Goal: Task Accomplishment & Management: Manage account settings

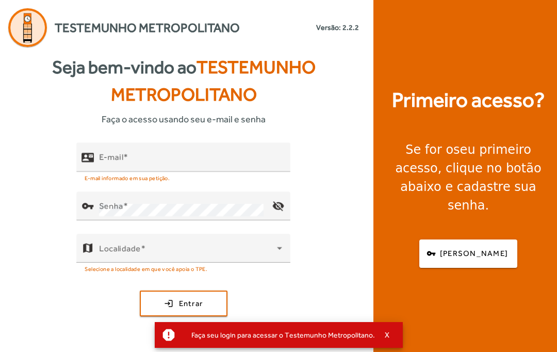
click at [125, 162] on span at bounding box center [125, 157] width 5 height 10
click at [125, 168] on input "E-mail" at bounding box center [190, 161] width 183 height 12
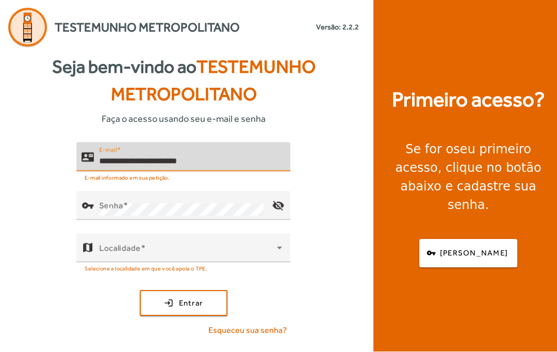
type input "**********"
click at [183, 316] on button "login Entrar" at bounding box center [184, 303] width 88 height 26
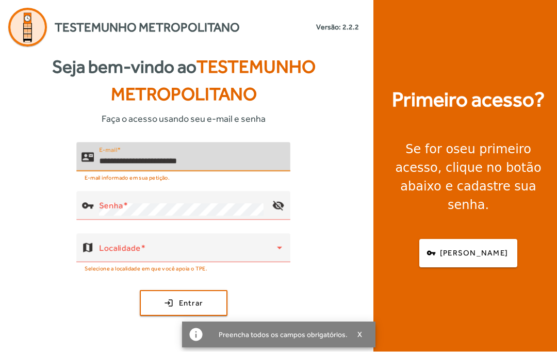
click at [183, 316] on button "login Entrar" at bounding box center [184, 303] width 88 height 26
click at [111, 211] on mat-label "Senha" at bounding box center [111, 206] width 24 height 10
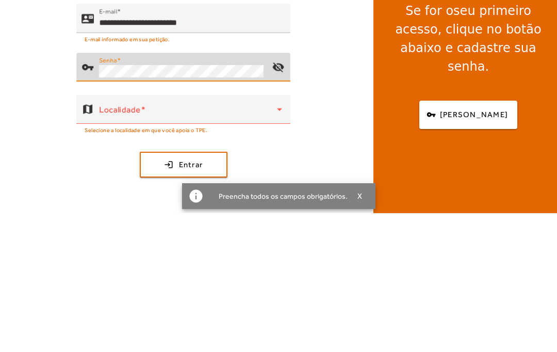
click at [283, 193] on mat-icon "visibility_off" at bounding box center [278, 205] width 25 height 25
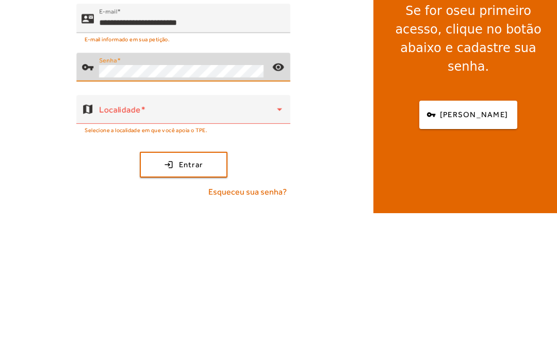
click at [194, 246] on span at bounding box center [188, 252] width 178 height 12
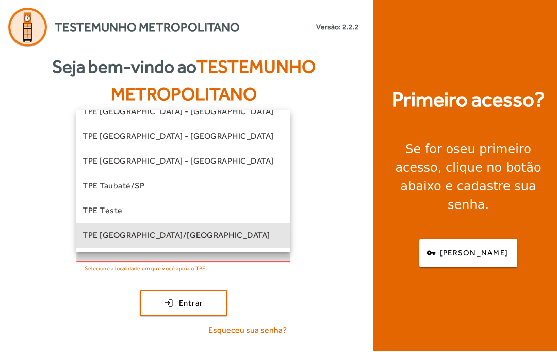
scroll to position [287, 0]
click at [157, 242] on span "TPE [GEOGRAPHIC_DATA]/[GEOGRAPHIC_DATA]" at bounding box center [177, 235] width 188 height 12
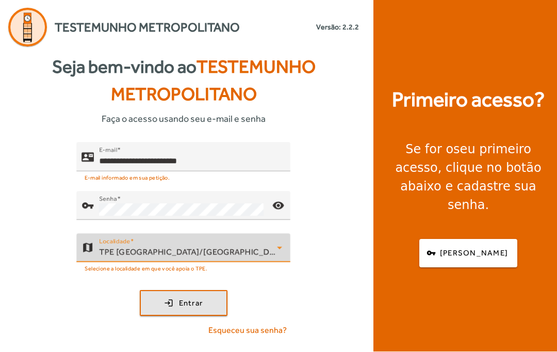
click at [162, 316] on span "submit" at bounding box center [184, 303] width 86 height 25
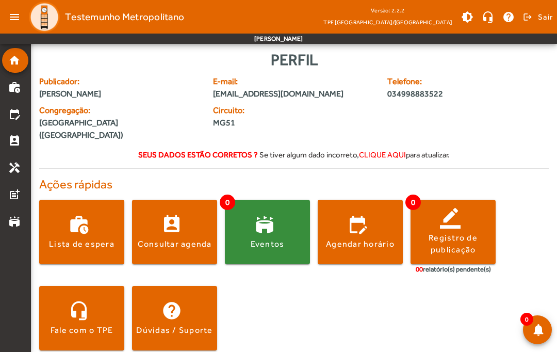
click at [391, 150] on span "clique aqui" at bounding box center [382, 154] width 47 height 9
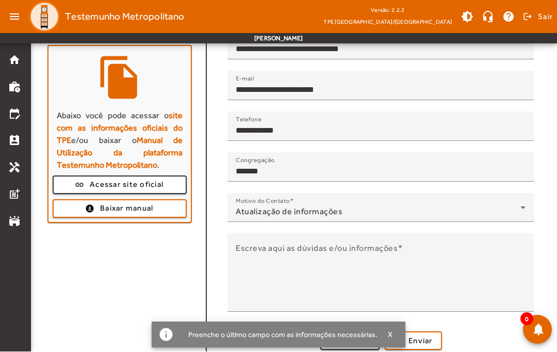
scroll to position [128, 0]
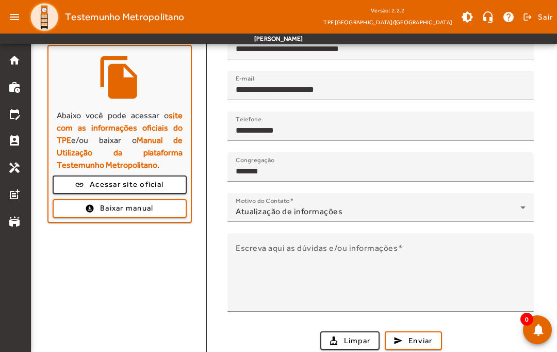
click at [73, 212] on span at bounding box center [120, 208] width 132 height 25
click at [100, 209] on span "Baixar manual" at bounding box center [126, 208] width 53 height 12
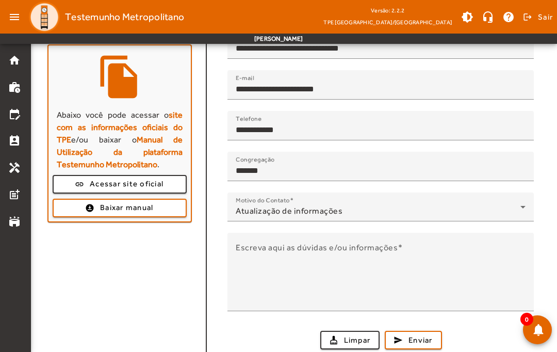
click at [81, 206] on span at bounding box center [120, 207] width 132 height 25
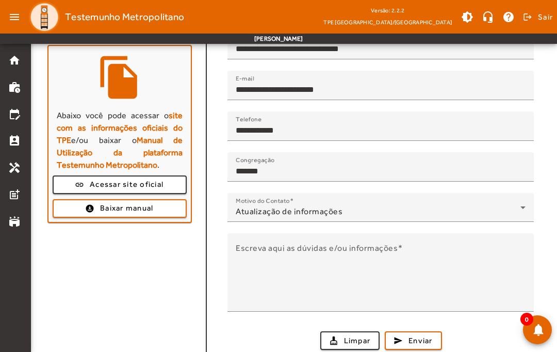
click at [537, 327] on span at bounding box center [537, 329] width 25 height 25
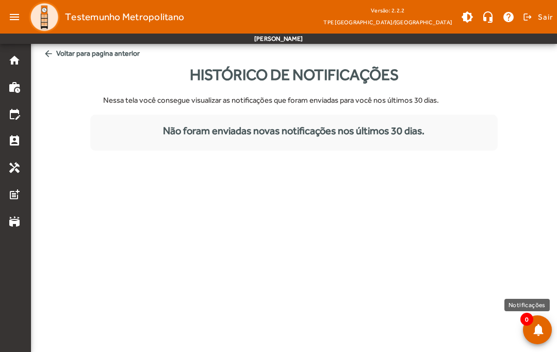
click at [530, 333] on span at bounding box center [537, 329] width 25 height 25
click at [14, 62] on mat-icon "home" at bounding box center [14, 60] width 12 height 12
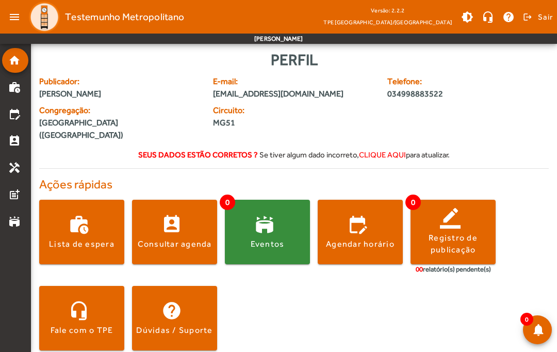
click at [383, 150] on span "clique aqui" at bounding box center [382, 154] width 47 height 9
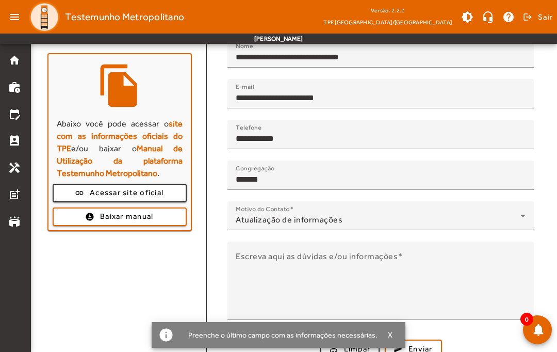
scroll to position [127, 0]
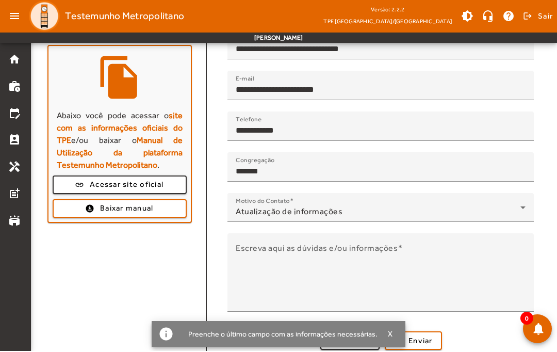
click at [392, 209] on div "Atualização de informações" at bounding box center [378, 212] width 285 height 12
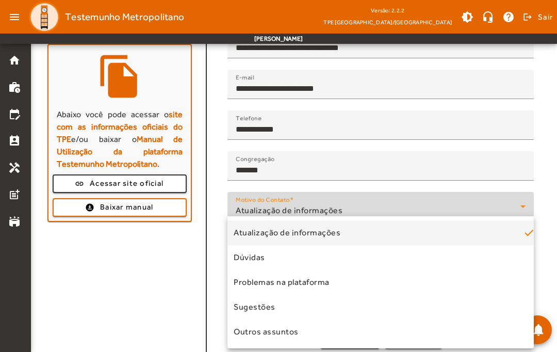
scroll to position [128, 0]
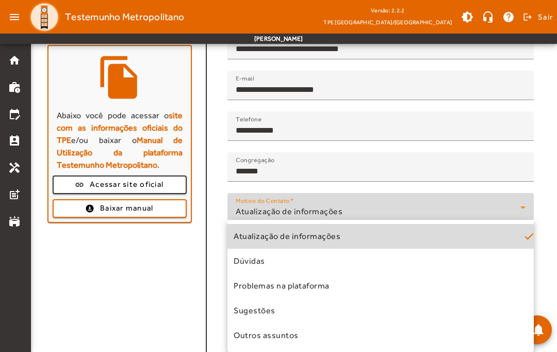
click at [303, 233] on span "Atualização de informações" at bounding box center [287, 236] width 107 height 12
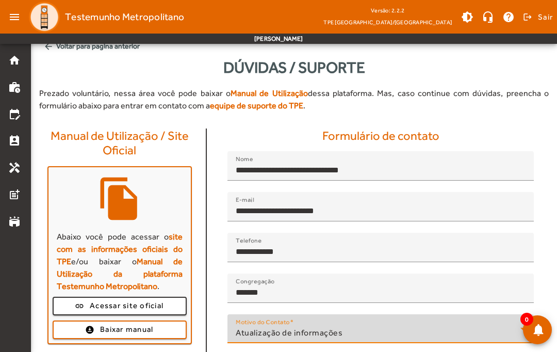
scroll to position [2, 0]
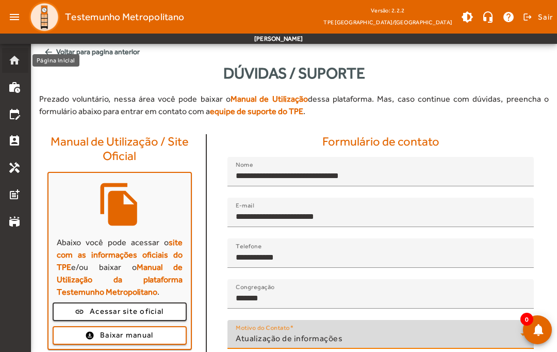
click at [15, 52] on mat-list-item "home" at bounding box center [15, 60] width 26 height 25
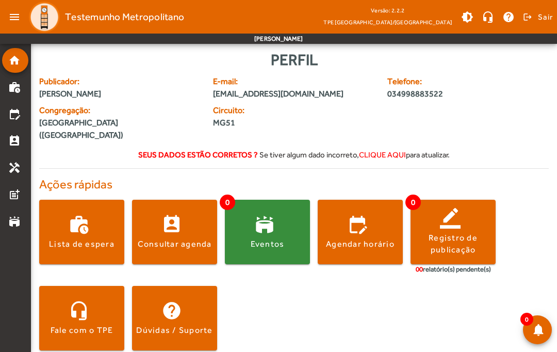
click at [93, 219] on span at bounding box center [81, 231] width 85 height 25
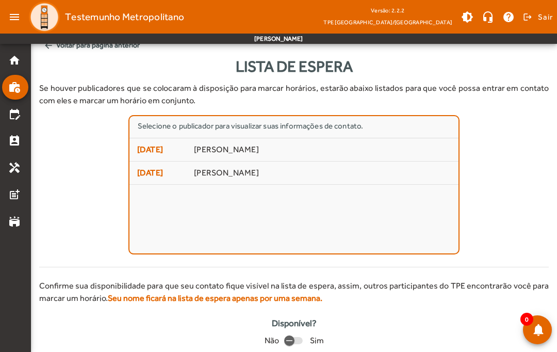
scroll to position [7, 0]
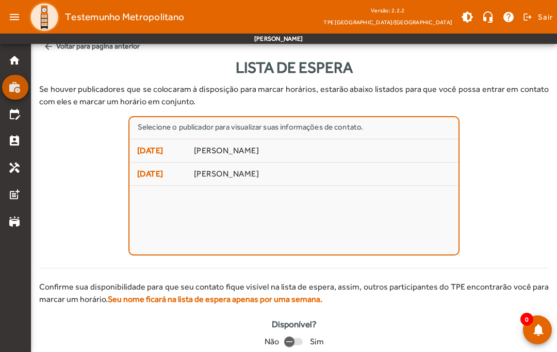
click at [21, 91] on link "work_history" at bounding box center [18, 87] width 20 height 12
click at [15, 59] on mat-icon "home" at bounding box center [14, 60] width 12 height 12
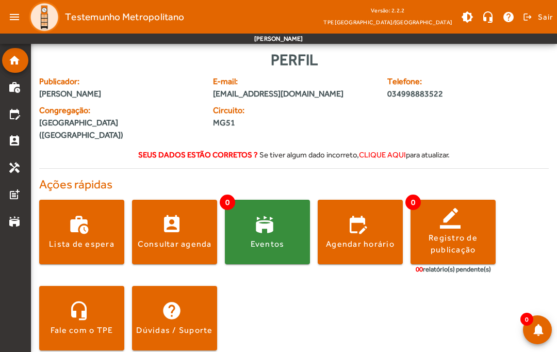
click at [156, 222] on span at bounding box center [174, 231] width 85 height 25
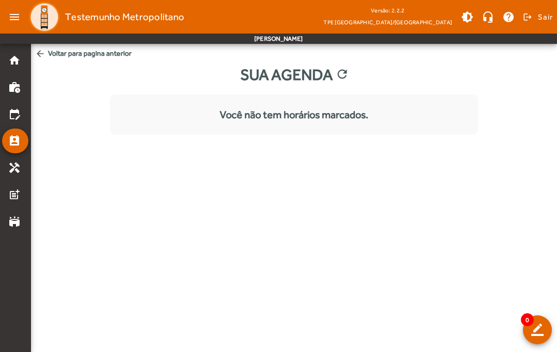
click at [401, 118] on div "Você não tem horários marcados." at bounding box center [294, 114] width 368 height 15
click at [535, 331] on span at bounding box center [537, 329] width 25 height 25
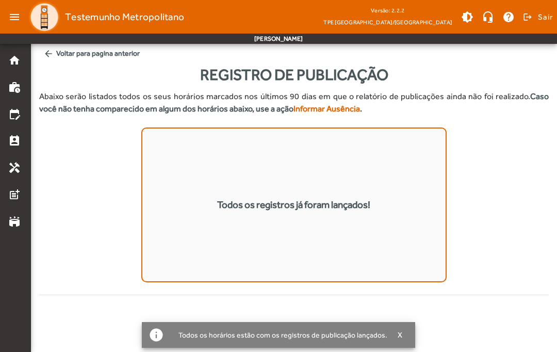
click at [401, 335] on span "button" at bounding box center [400, 334] width 26 height 25
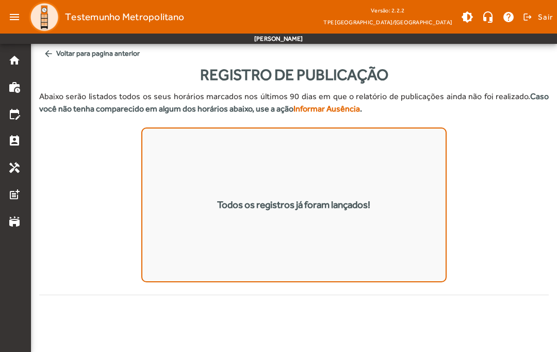
click at [63, 53] on span "arrow_back Voltar para pagina anterior" at bounding box center [293, 53] width 509 height 19
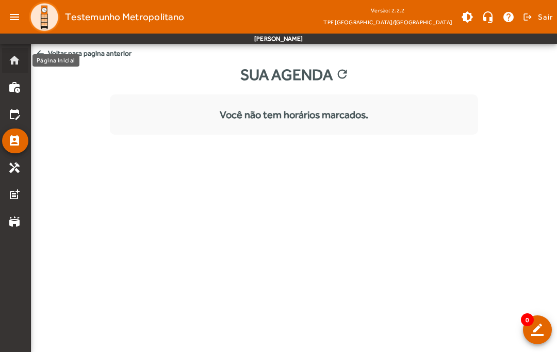
click at [16, 56] on mat-icon "home" at bounding box center [14, 60] width 12 height 12
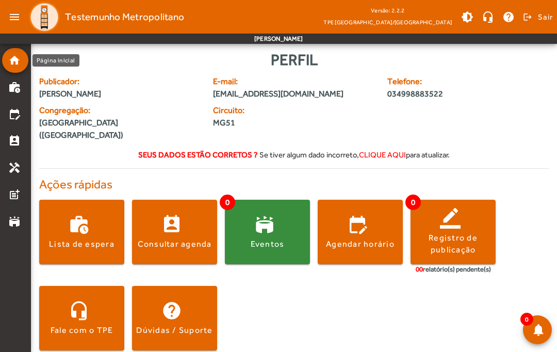
click at [148, 222] on span at bounding box center [174, 231] width 85 height 25
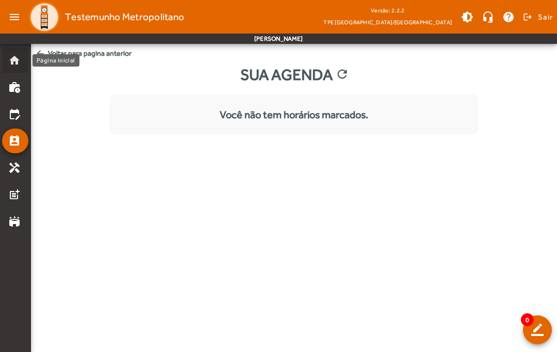
click at [15, 62] on mat-icon "home" at bounding box center [14, 60] width 12 height 12
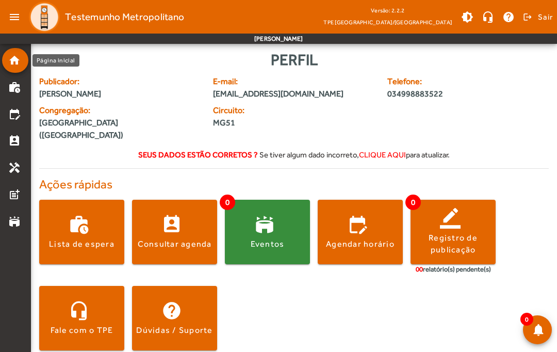
click at [277, 238] on div "Eventos" at bounding box center [268, 243] width 34 height 11
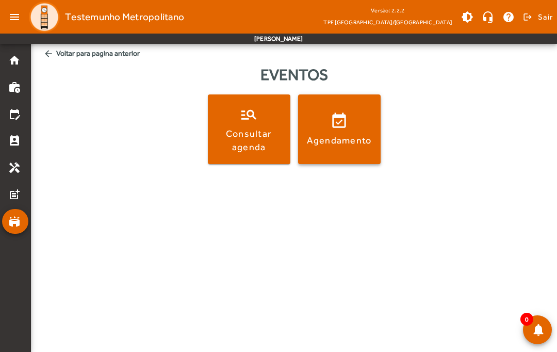
click at [345, 119] on span at bounding box center [339, 129] width 83 height 25
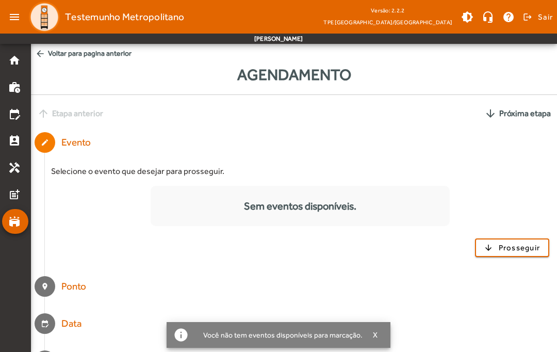
click at [340, 212] on div "Sem eventos disponíveis." at bounding box center [300, 205] width 299 height 15
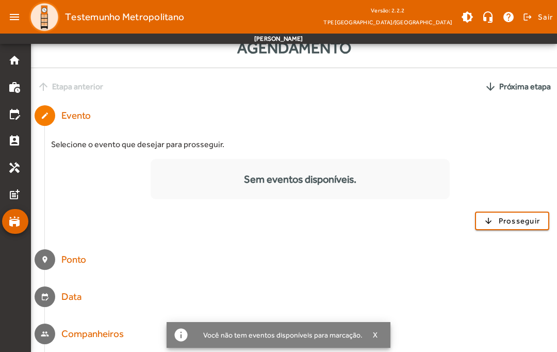
click at [505, 222] on span "Prosseguir" at bounding box center [520, 221] width 42 height 12
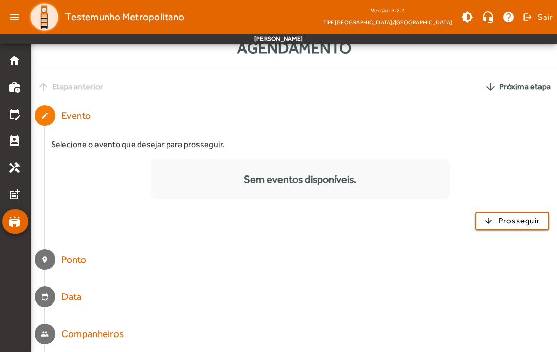
scroll to position [26, 0]
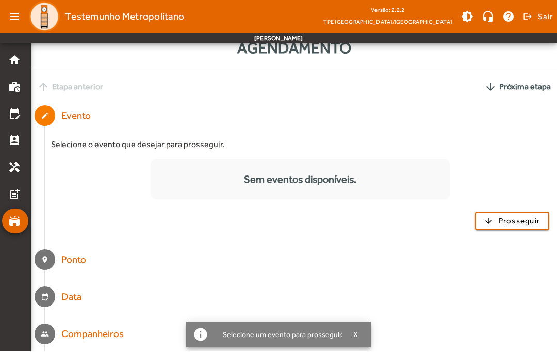
click at [61, 259] on mat-step-header "location_on Ponto" at bounding box center [294, 259] width 526 height 37
click at [13, 63] on mat-icon "home" at bounding box center [14, 60] width 12 height 12
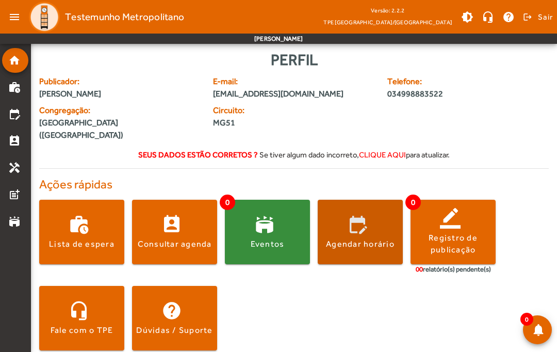
click at [382, 238] on div "Agendar horário" at bounding box center [360, 243] width 69 height 11
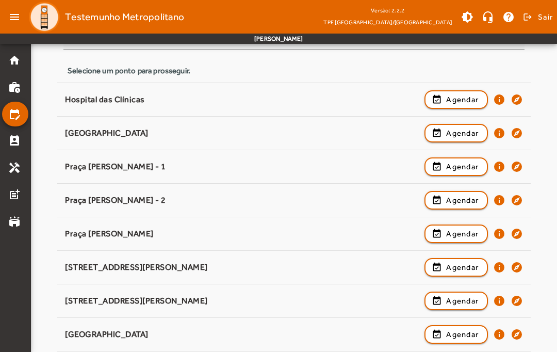
scroll to position [124, 0]
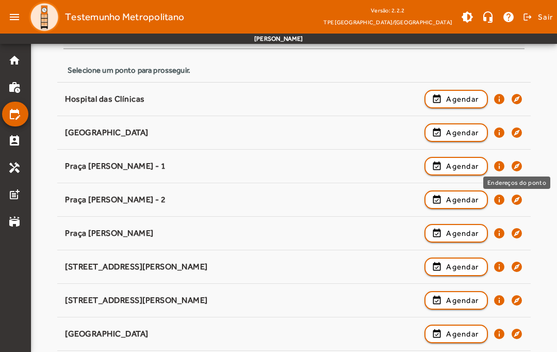
click at [519, 170] on mat-icon "explore" at bounding box center [517, 166] width 12 height 12
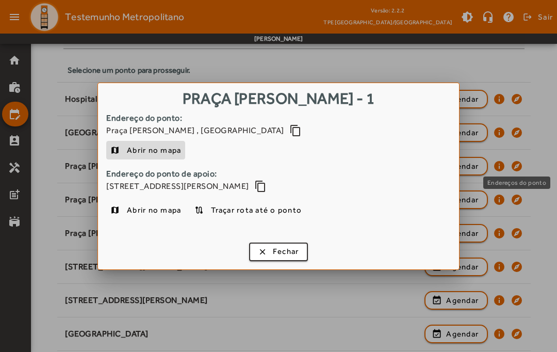
click at [284, 255] on span "Fechar" at bounding box center [286, 251] width 26 height 12
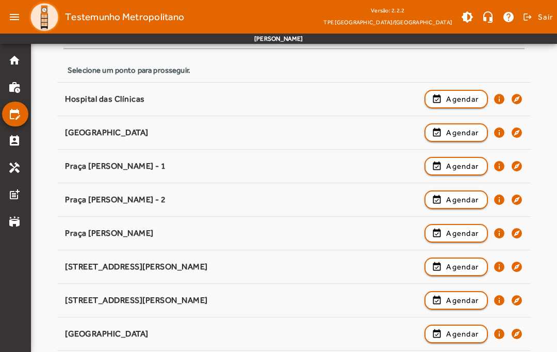
scroll to position [124, 0]
click at [511, 201] on mat-icon "explore" at bounding box center [517, 199] width 12 height 12
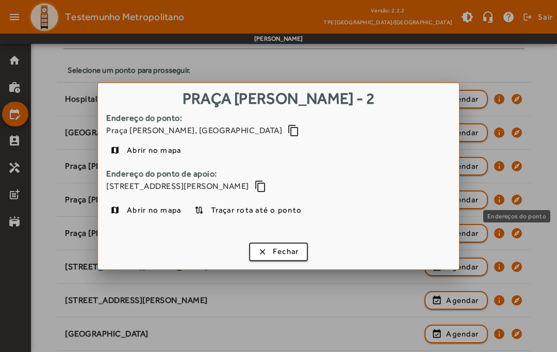
scroll to position [0, 0]
click at [301, 251] on span "button" at bounding box center [278, 251] width 57 height 25
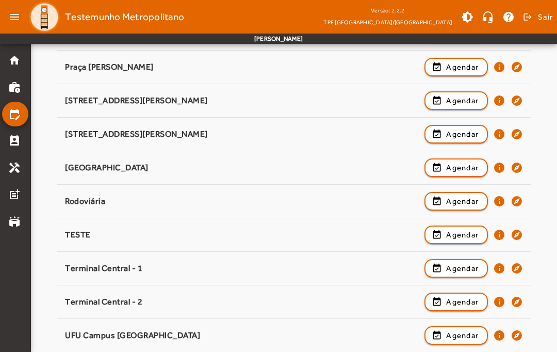
scroll to position [286, 0]
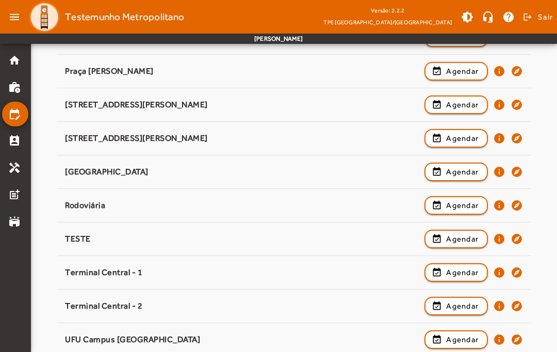
click at [202, 240] on div "TESTE" at bounding box center [242, 239] width 354 height 11
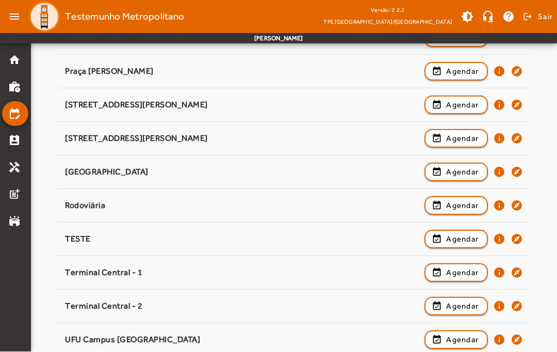
click at [497, 241] on mat-icon "info" at bounding box center [499, 239] width 12 height 12
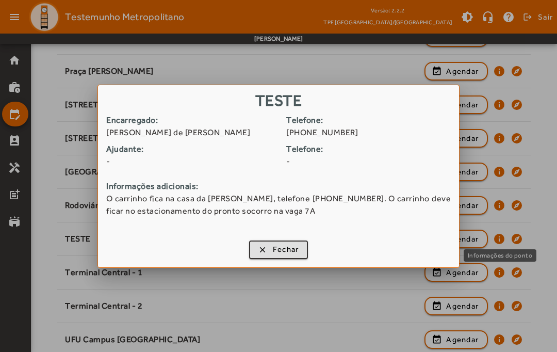
click at [271, 254] on span "button" at bounding box center [278, 249] width 57 height 25
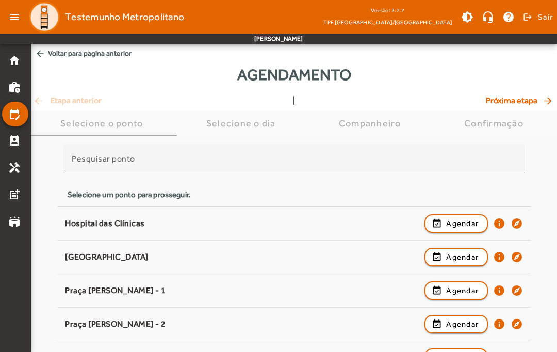
scroll to position [286, 0]
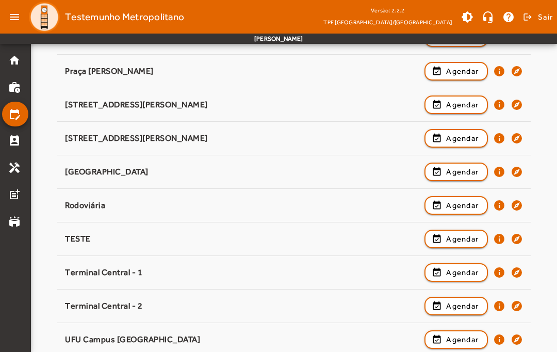
click at [503, 203] on mat-icon "info" at bounding box center [499, 205] width 12 height 12
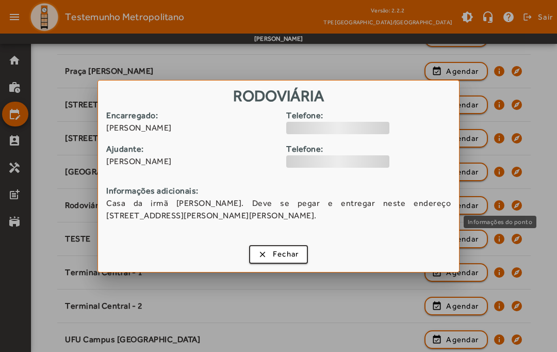
scroll to position [0, 0]
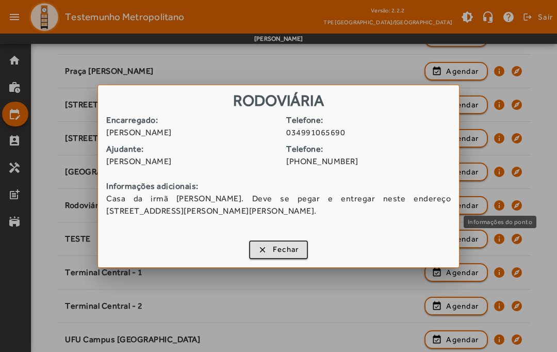
click at [293, 254] on span "Fechar" at bounding box center [286, 249] width 26 height 12
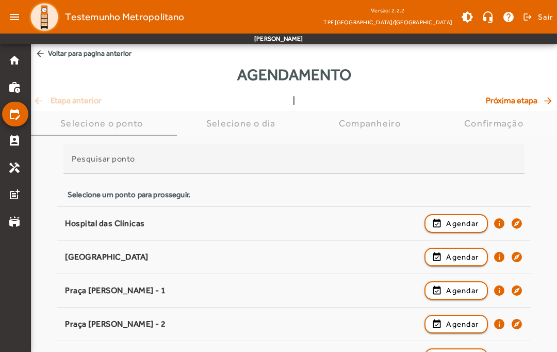
scroll to position [286, 0]
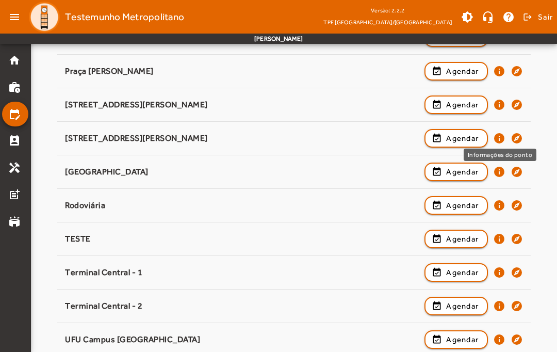
click at [502, 135] on mat-icon "info" at bounding box center [499, 138] width 12 height 12
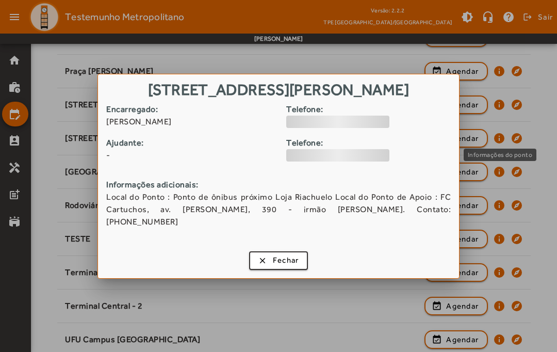
scroll to position [0, 0]
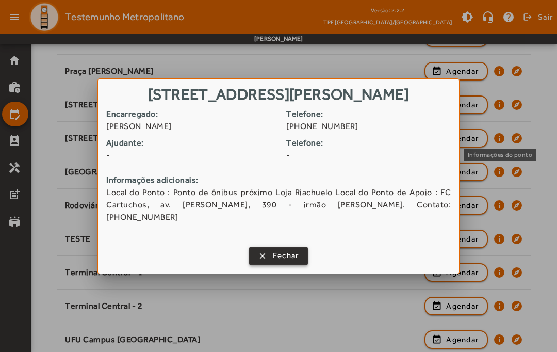
click at [293, 254] on span "Fechar" at bounding box center [286, 256] width 26 height 12
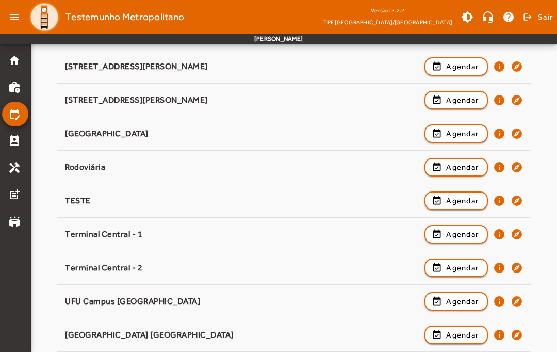
scroll to position [324, 0]
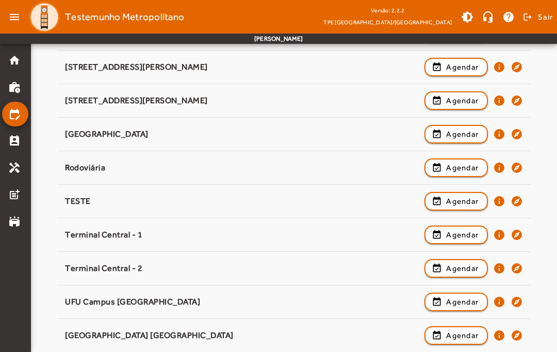
click at [499, 235] on mat-icon "info" at bounding box center [499, 234] width 12 height 12
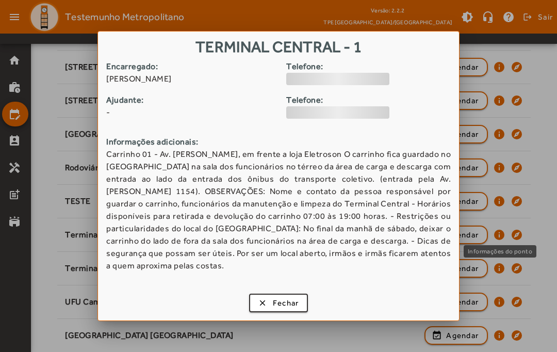
scroll to position [0, 0]
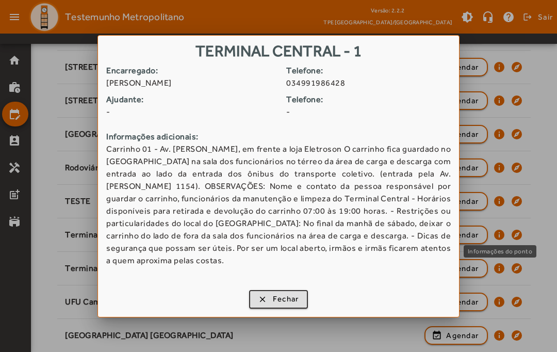
click at [274, 303] on span "Fechar" at bounding box center [286, 299] width 26 height 12
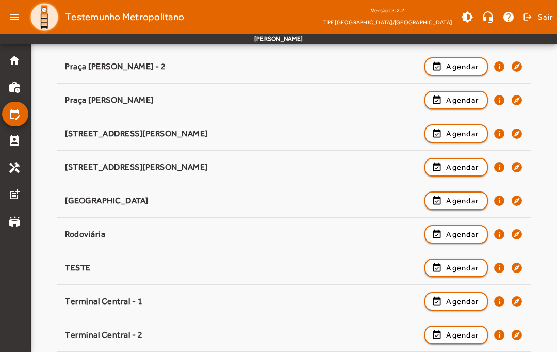
scroll to position [261, 0]
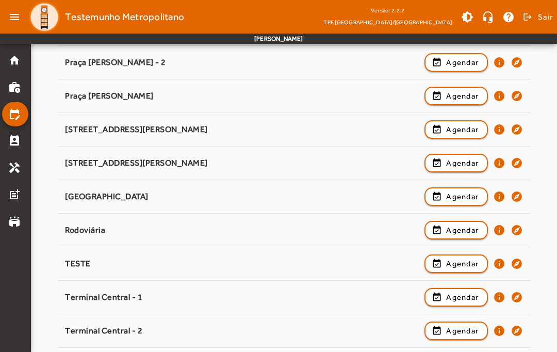
click at [451, 268] on span "Agendar" at bounding box center [462, 263] width 32 height 12
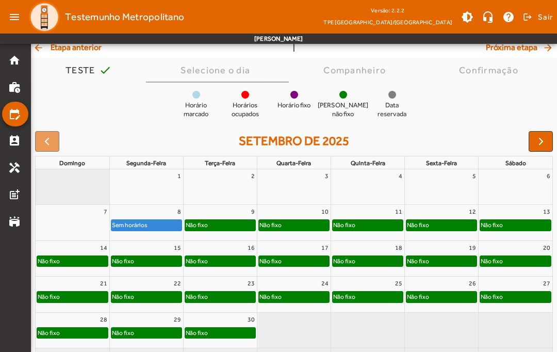
scroll to position [67, 0]
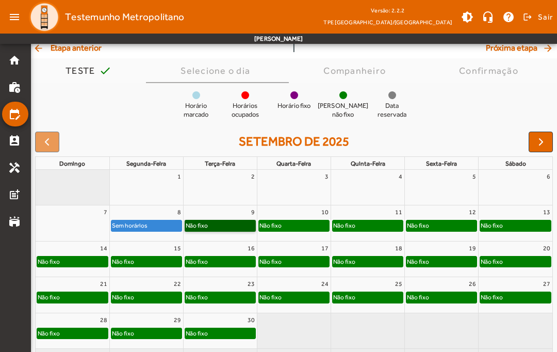
click at [226, 231] on link "Não fixo" at bounding box center [220, 225] width 71 height 11
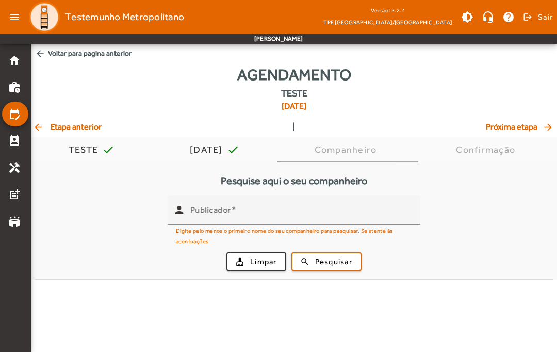
scroll to position [0, 0]
click at [332, 216] on input "Publicador" at bounding box center [301, 214] width 222 height 12
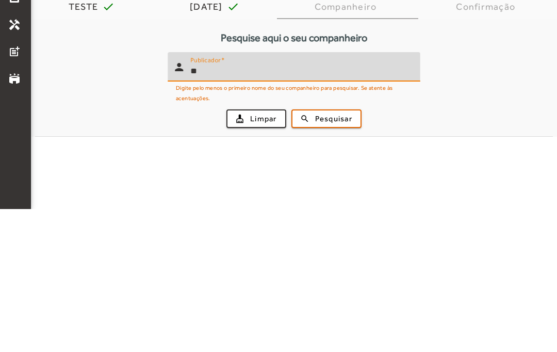
type input "*"
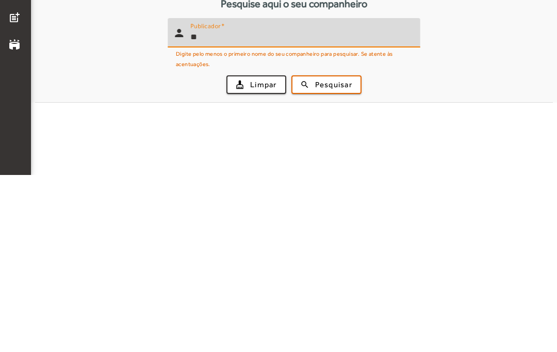
type input "*"
click at [342, 256] on span "Pesquisar" at bounding box center [333, 262] width 37 height 12
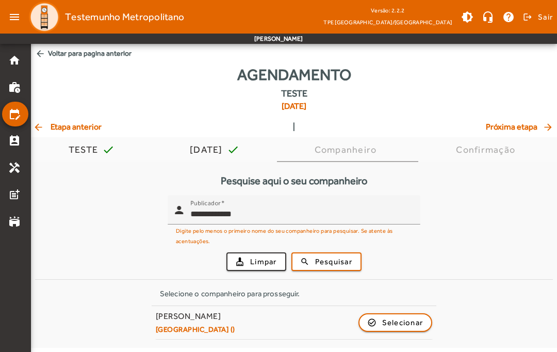
click at [247, 211] on input "**********" at bounding box center [301, 214] width 222 height 12
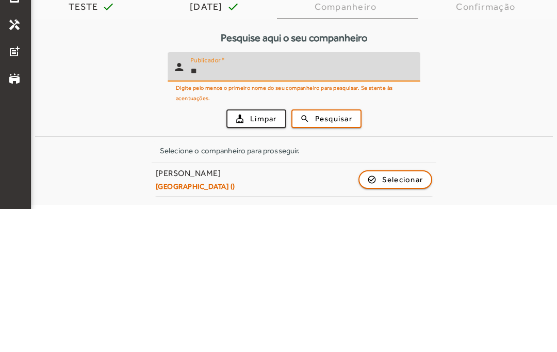
type input "*"
click at [332, 256] on span "Pesquisar" at bounding box center [333, 262] width 37 height 12
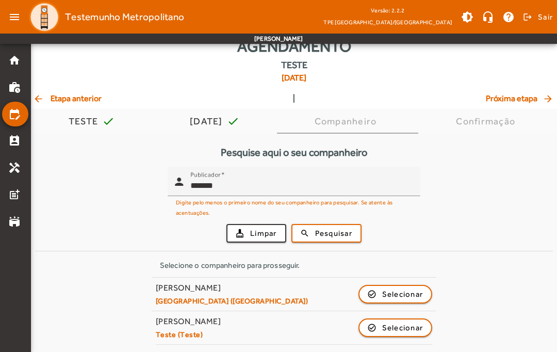
scroll to position [28, 0]
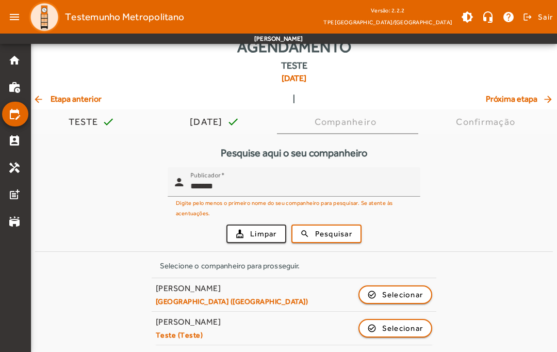
click at [257, 298] on div "Beatriz Oliveira Andrade Granada (Uberlândia) check_circle_outline Selecionar" at bounding box center [294, 294] width 276 height 23
click at [207, 297] on small "[GEOGRAPHIC_DATA] ([GEOGRAPHIC_DATA])" at bounding box center [232, 301] width 153 height 9
click at [358, 191] on input "*******" at bounding box center [301, 186] width 222 height 12
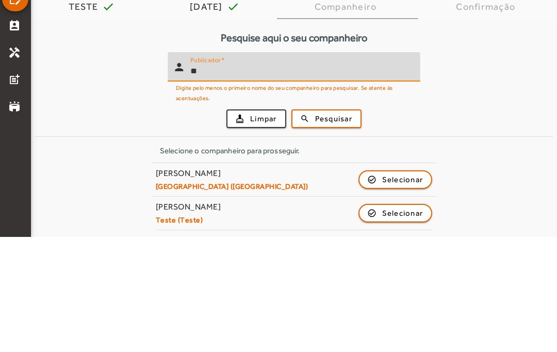
type input "*"
type input "******"
click at [328, 228] on span "Pesquisar" at bounding box center [333, 234] width 37 height 12
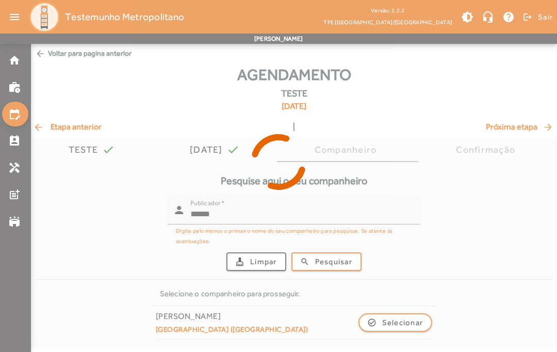
scroll to position [0, 0]
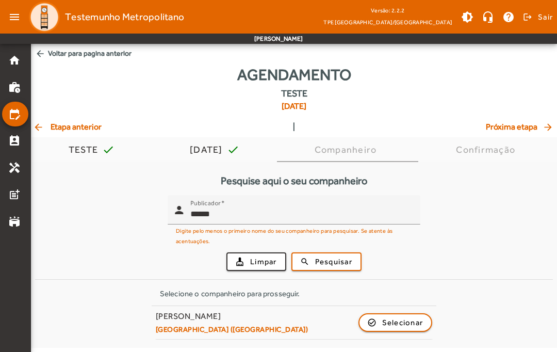
click at [376, 157] on span "Companheiro" at bounding box center [348, 149] width 67 height 25
click at [60, 130] on span "arrow_back Etapa anterior" at bounding box center [67, 127] width 69 height 12
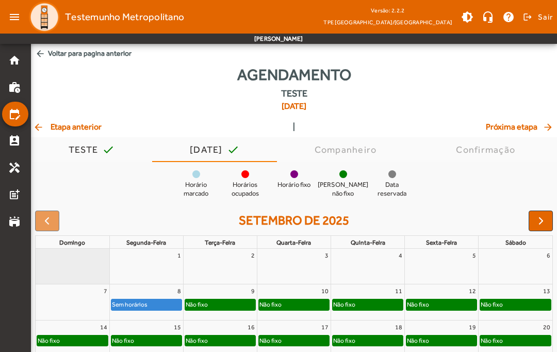
click at [62, 125] on span "arrow_back Etapa anterior" at bounding box center [67, 127] width 69 height 12
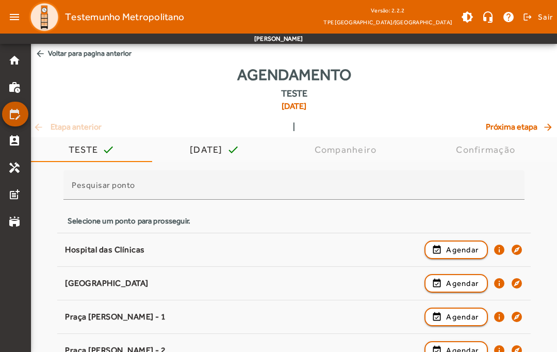
click at [9, 118] on mat-icon "edit_calendar" at bounding box center [14, 114] width 12 height 12
click at [10, 145] on mat-icon "perm_contact_calendar" at bounding box center [14, 141] width 12 height 12
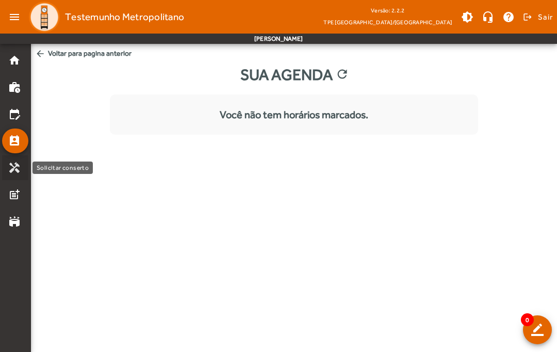
click at [18, 170] on mat-icon "handyman" at bounding box center [14, 167] width 12 height 12
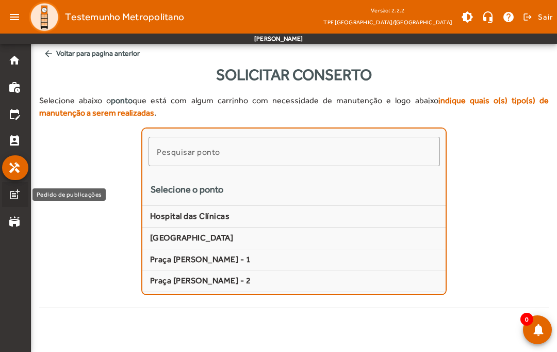
click at [22, 196] on link "post_add" at bounding box center [18, 194] width 20 height 12
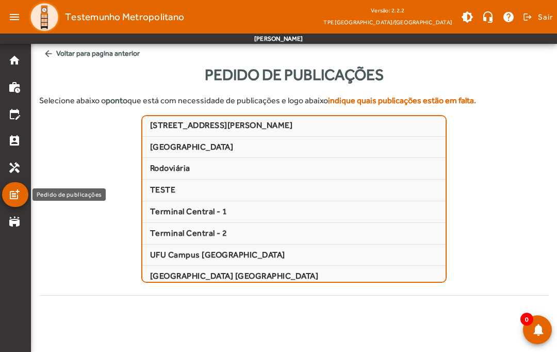
scroll to position [207, 0]
click at [22, 226] on link "stadium" at bounding box center [18, 221] width 20 height 12
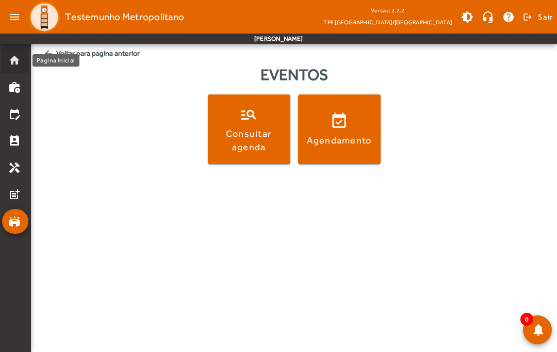
click at [11, 60] on mat-icon "home" at bounding box center [14, 60] width 12 height 12
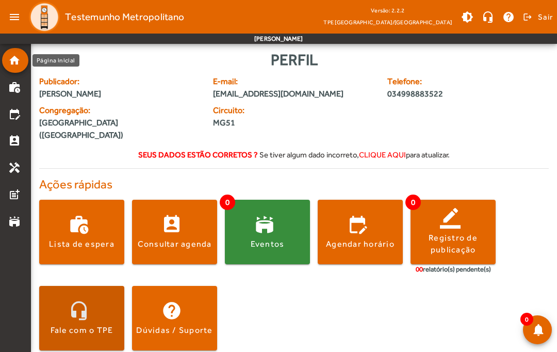
click at [77, 324] on div "Fale com o TPE" at bounding box center [82, 329] width 63 height 11
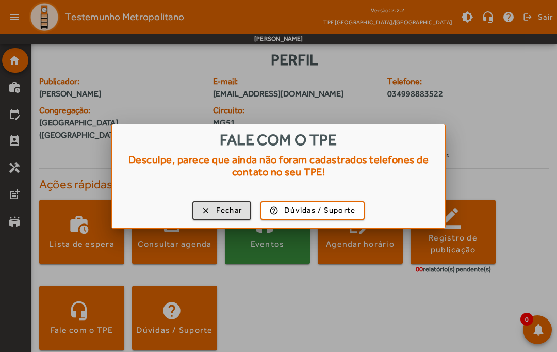
click at [213, 206] on span "button" at bounding box center [221, 210] width 57 height 25
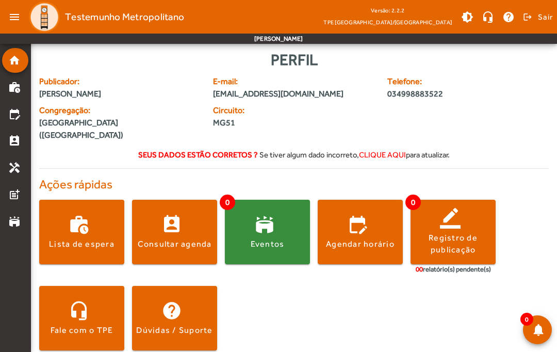
click at [166, 306] on span at bounding box center [174, 318] width 85 height 25
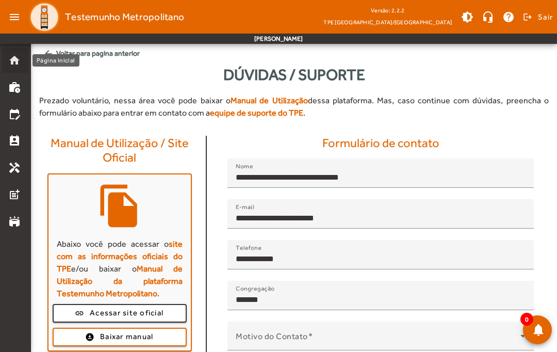
click at [13, 62] on mat-icon "home" at bounding box center [14, 60] width 12 height 12
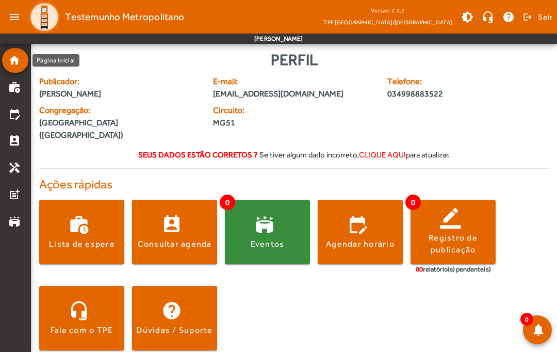
click at [22, 26] on mat-icon "menu" at bounding box center [14, 17] width 21 height 21
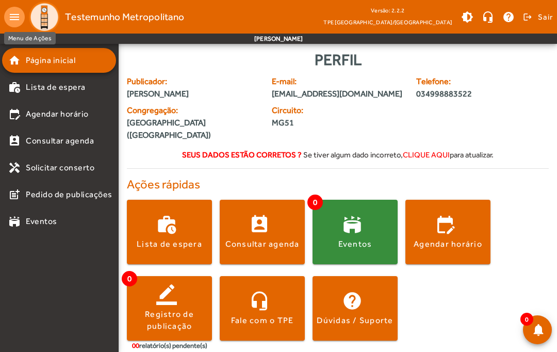
click at [21, 21] on mat-icon "menu" at bounding box center [14, 17] width 21 height 21
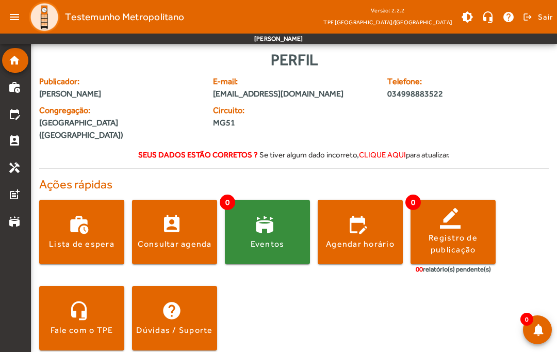
click at [20, 23] on mat-icon "menu" at bounding box center [14, 17] width 21 height 21
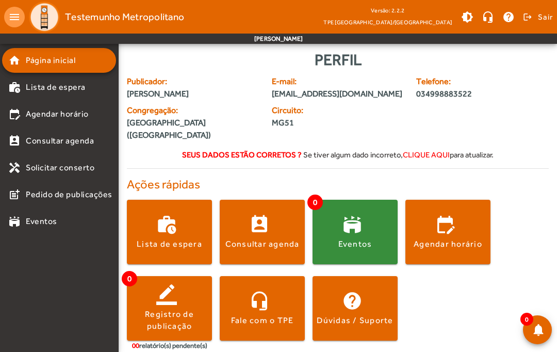
click at [17, 25] on mat-icon "menu" at bounding box center [14, 17] width 21 height 21
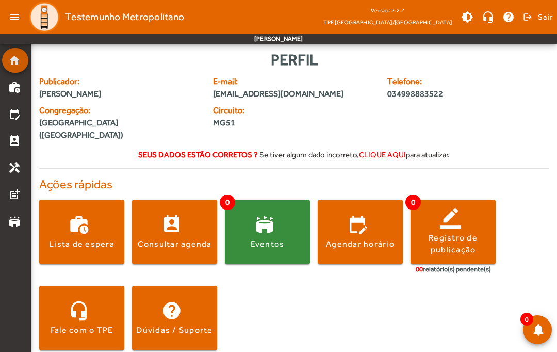
click at [17, 60] on mat-icon "home" at bounding box center [14, 60] width 12 height 12
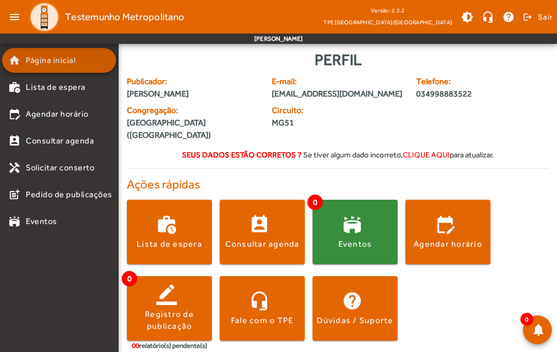
click at [25, 62] on link "home Página inicial" at bounding box center [62, 60] width 108 height 12
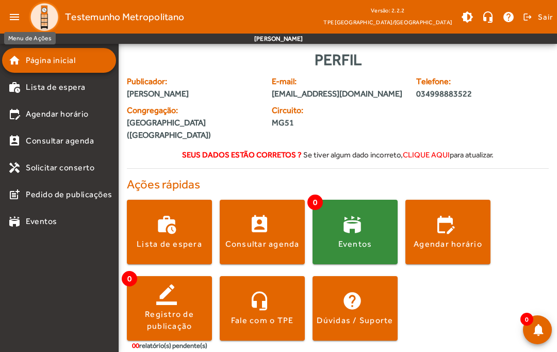
click at [18, 14] on mat-icon "menu" at bounding box center [14, 17] width 21 height 21
click at [17, 20] on mat-icon "menu" at bounding box center [14, 17] width 21 height 21
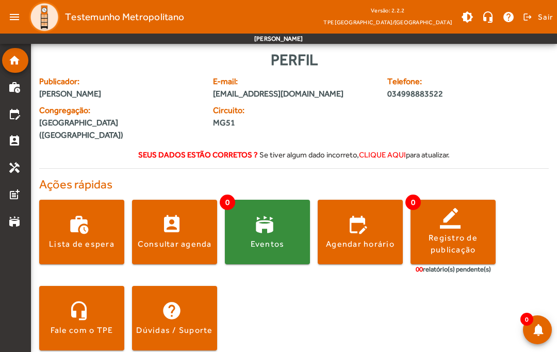
click at [68, 221] on span at bounding box center [81, 231] width 85 height 25
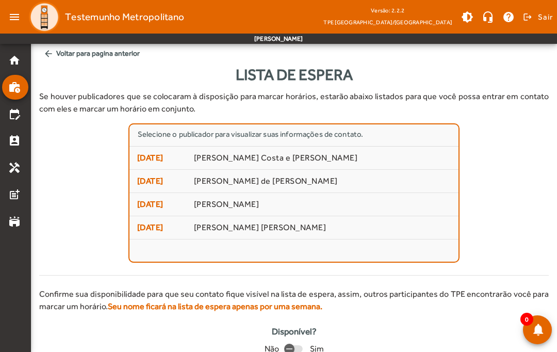
click at [236, 178] on span "[PERSON_NAME] de [PERSON_NAME]" at bounding box center [322, 181] width 257 height 11
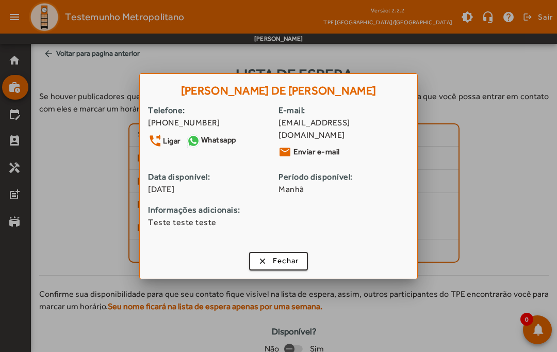
click at [224, 144] on link "Whatsapp" at bounding box center [211, 140] width 51 height 15
click at [289, 261] on span "Fechar" at bounding box center [286, 261] width 26 height 12
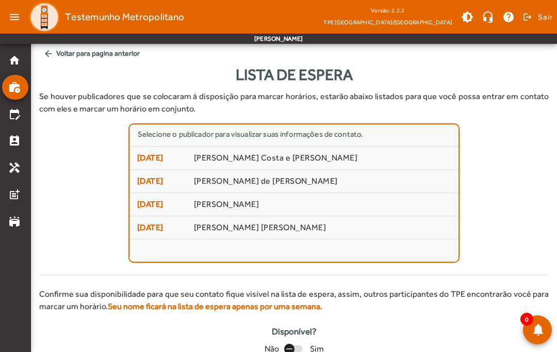
click at [301, 348] on div "button" at bounding box center [289, 348] width 25 height 25
click at [17, 59] on mat-icon "home" at bounding box center [14, 60] width 12 height 12
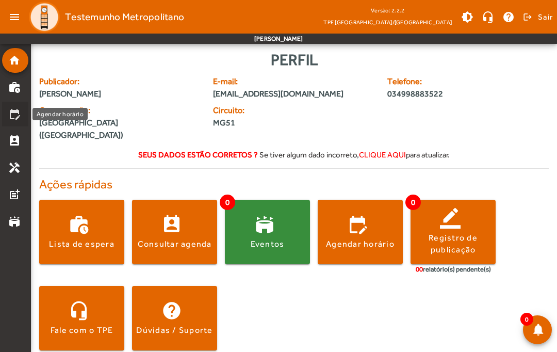
click at [19, 115] on mat-icon "edit_calendar" at bounding box center [14, 114] width 12 height 12
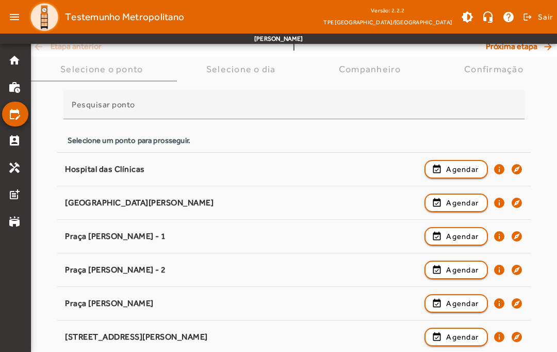
scroll to position [55, 0]
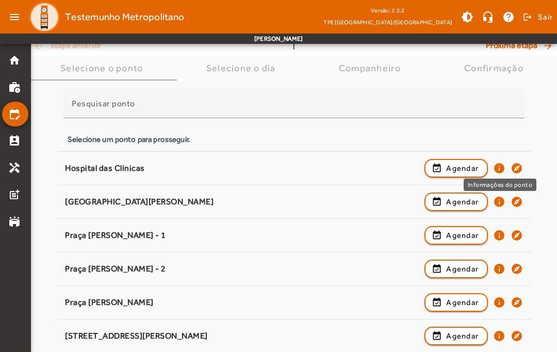
click at [499, 167] on mat-icon "info" at bounding box center [499, 168] width 12 height 12
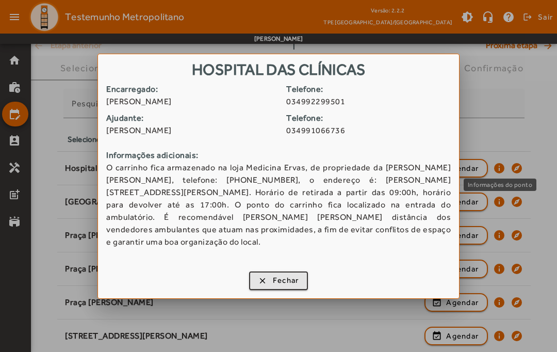
click at [303, 268] on span "button" at bounding box center [278, 280] width 57 height 25
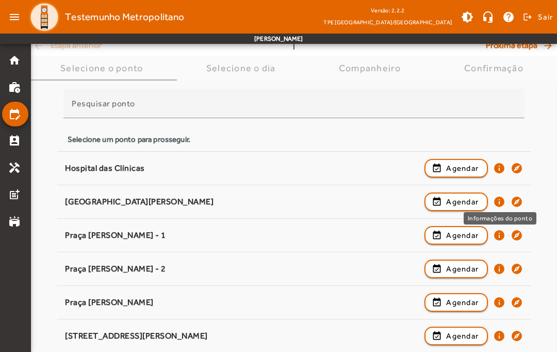
click at [498, 204] on mat-icon "info" at bounding box center [499, 201] width 12 height 12
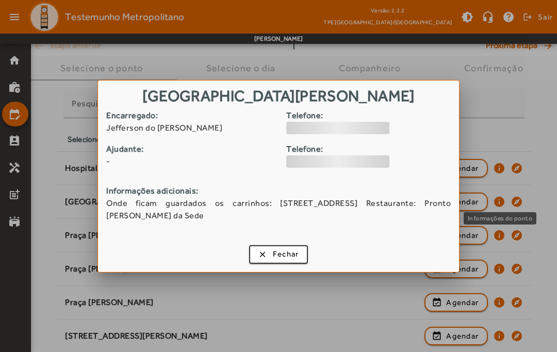
scroll to position [0, 0]
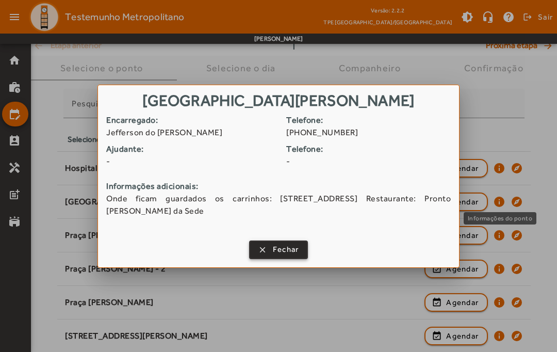
click at [295, 244] on span "Fechar" at bounding box center [286, 249] width 26 height 12
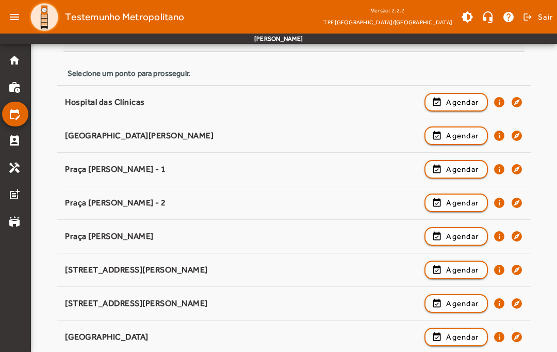
scroll to position [127, 0]
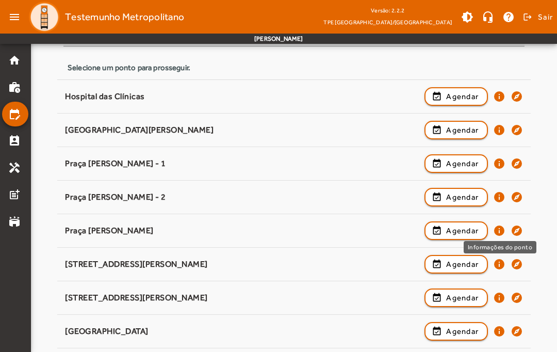
click at [499, 229] on mat-icon "info" at bounding box center [499, 230] width 12 height 12
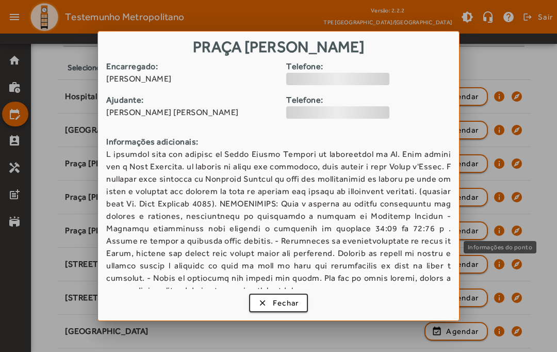
scroll to position [0, 0]
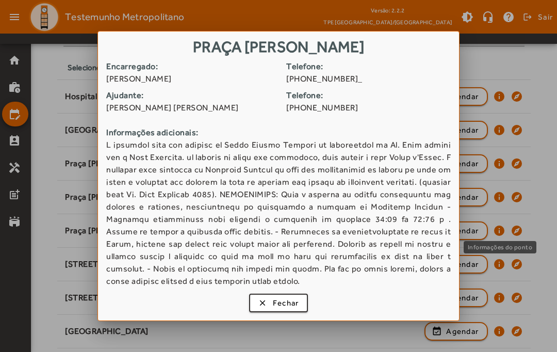
click at [294, 309] on span "Fechar" at bounding box center [286, 303] width 26 height 12
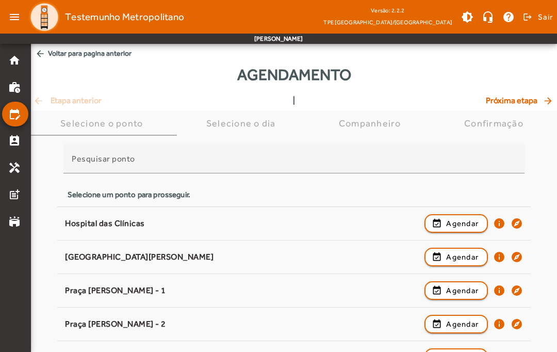
scroll to position [127, 0]
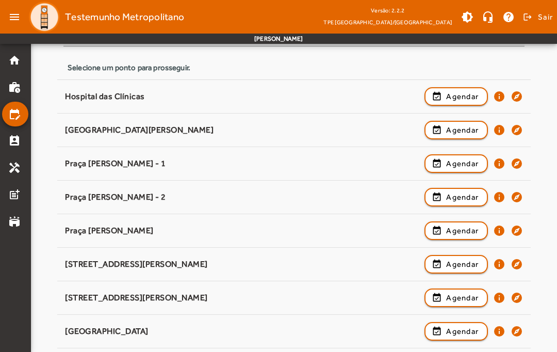
click at [456, 199] on span "Agendar" at bounding box center [462, 197] width 32 height 12
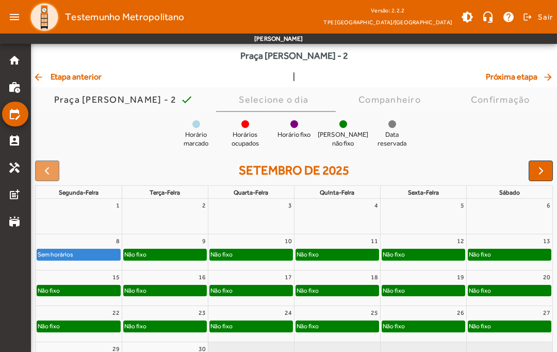
scroll to position [38, 0]
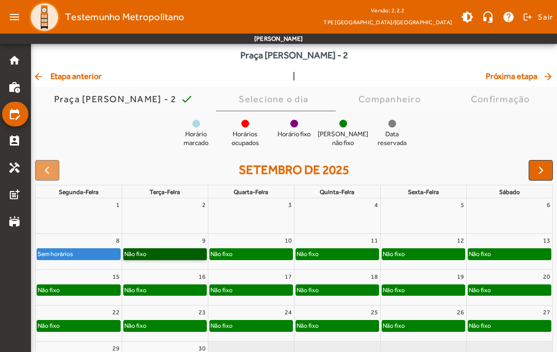
click at [175, 255] on link "Não fixo" at bounding box center [165, 253] width 84 height 11
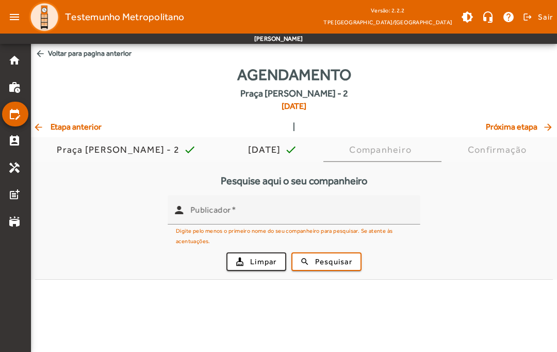
scroll to position [0, 0]
click at [316, 216] on input "Publicador" at bounding box center [301, 214] width 222 height 12
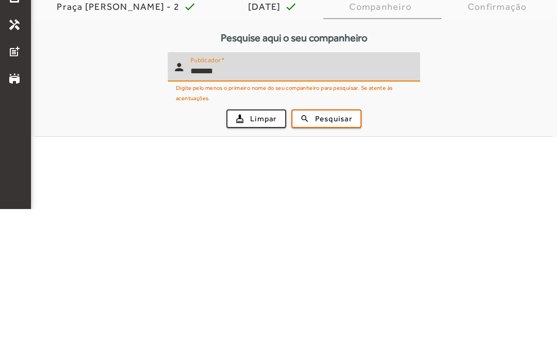
type input "*******"
click at [341, 256] on span "Pesquisar" at bounding box center [333, 262] width 37 height 12
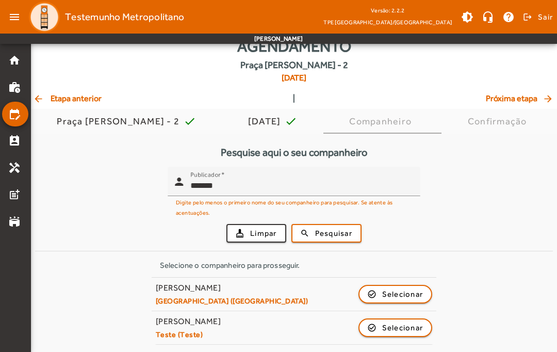
scroll to position [28, 0]
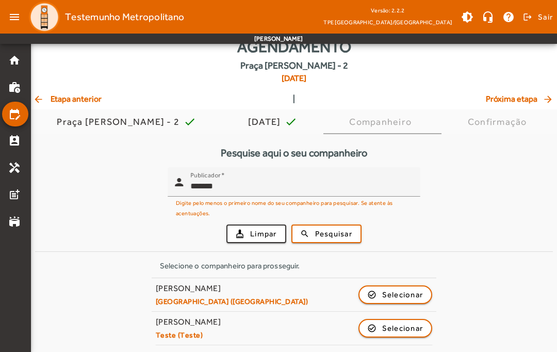
click at [396, 293] on span "Selecionar" at bounding box center [402, 294] width 41 height 12
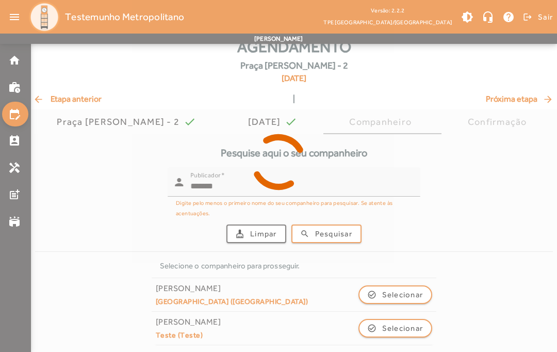
scroll to position [0, 0]
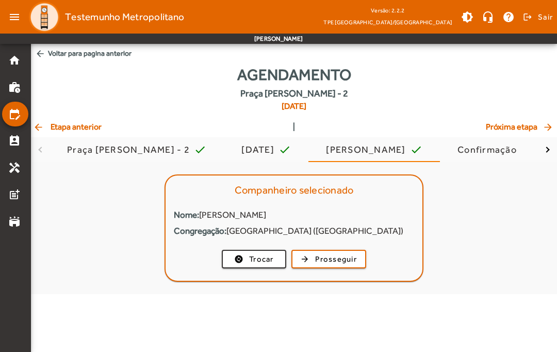
click at [347, 260] on span "Prosseguir" at bounding box center [336, 259] width 42 height 12
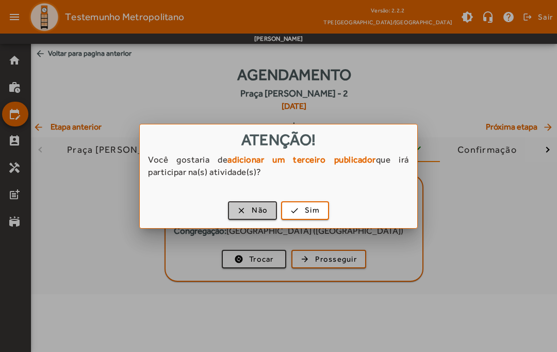
click at [254, 211] on span "Não" at bounding box center [260, 210] width 16 height 12
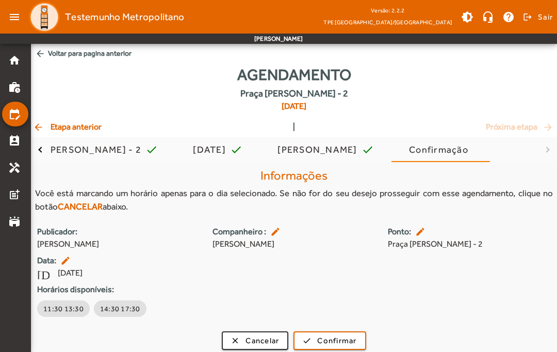
scroll to position [6, 0]
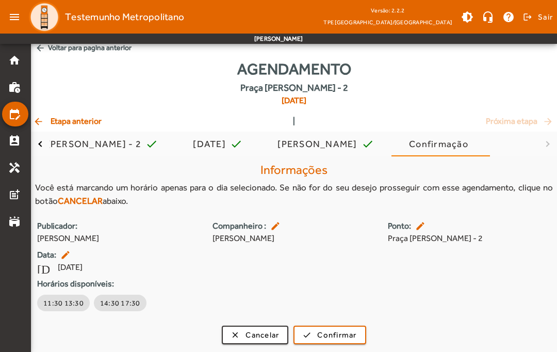
click at [265, 330] on span "Cancelar" at bounding box center [262, 335] width 34 height 12
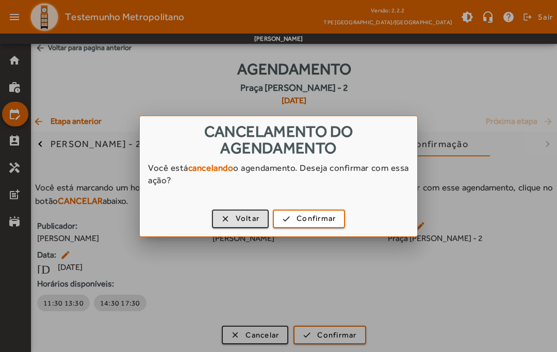
click at [318, 220] on span "Confirmar" at bounding box center [316, 218] width 39 height 12
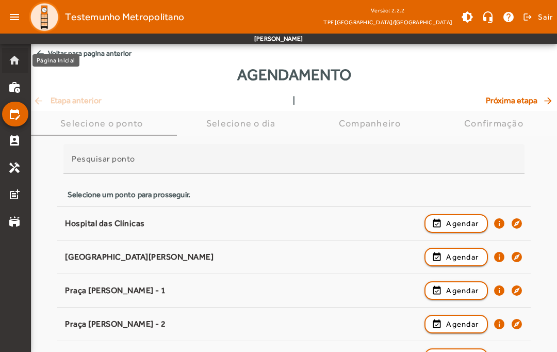
click at [12, 61] on mat-icon "home" at bounding box center [14, 60] width 12 height 12
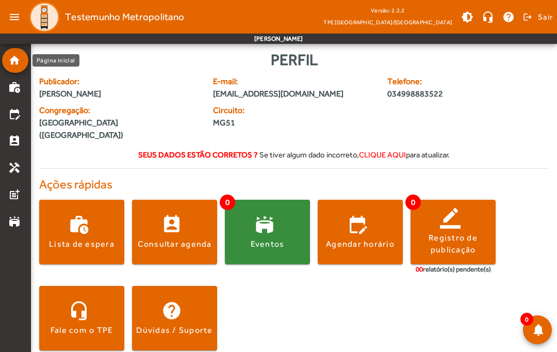
click at [90, 219] on span at bounding box center [81, 231] width 85 height 25
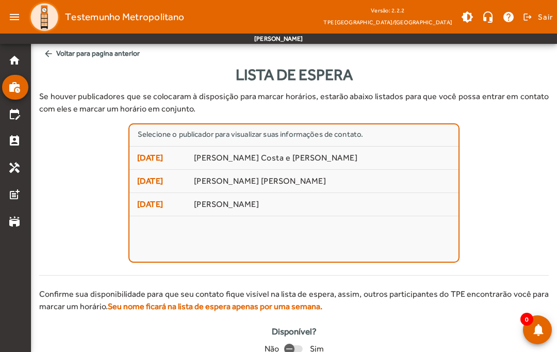
click at [66, 57] on span "arrow_back Voltar para pagina anterior" at bounding box center [293, 53] width 509 height 19
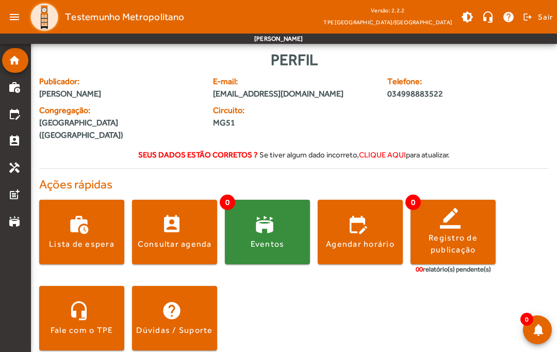
click at [174, 225] on span at bounding box center [174, 231] width 85 height 25
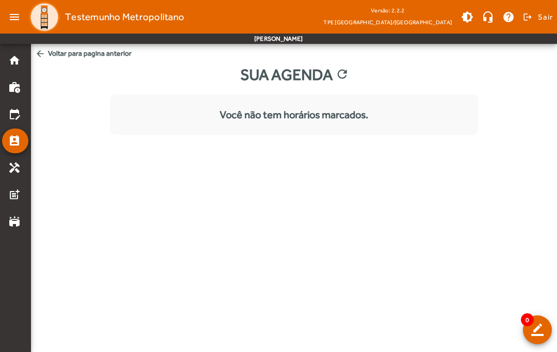
click at [21, 65] on link "home" at bounding box center [18, 60] width 20 height 12
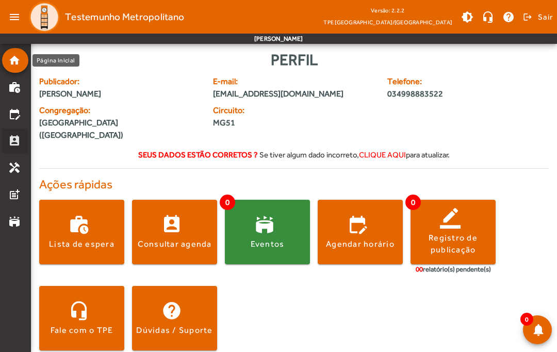
click at [14, 141] on mat-icon "perm_contact_calendar" at bounding box center [14, 141] width 12 height 12
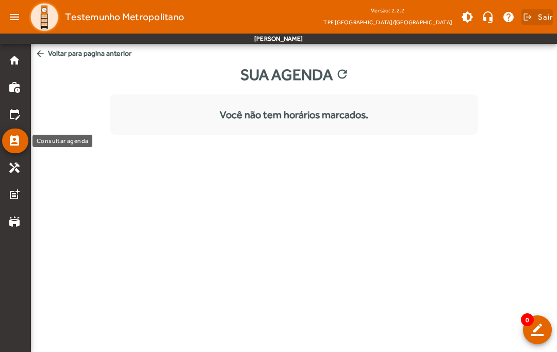
click at [543, 18] on span "Sair" at bounding box center [545, 17] width 15 height 17
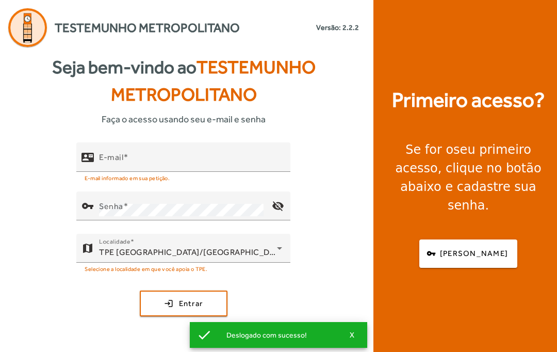
scroll to position [38, 0]
click at [485, 248] on span "[PERSON_NAME]" at bounding box center [474, 254] width 68 height 12
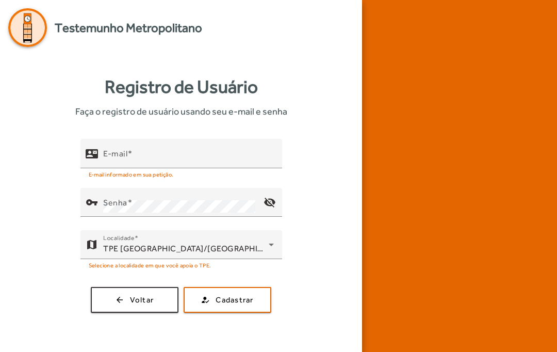
click at [139, 287] on span "button" at bounding box center [135, 299] width 86 height 25
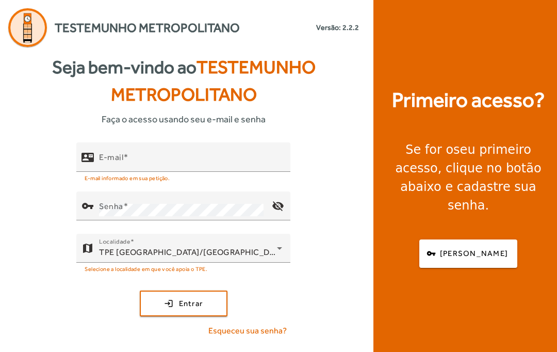
click at [200, 168] on input "E-mail" at bounding box center [190, 161] width 183 height 12
type input "**********"
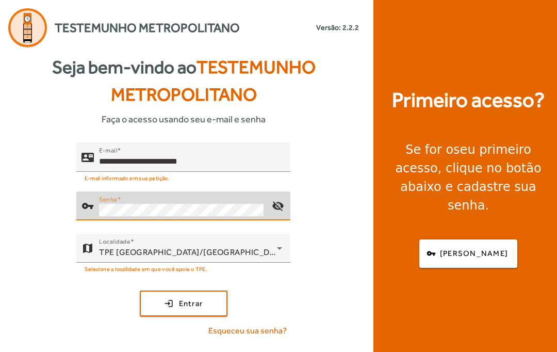
click at [183, 316] on button "login Entrar" at bounding box center [184, 303] width 88 height 26
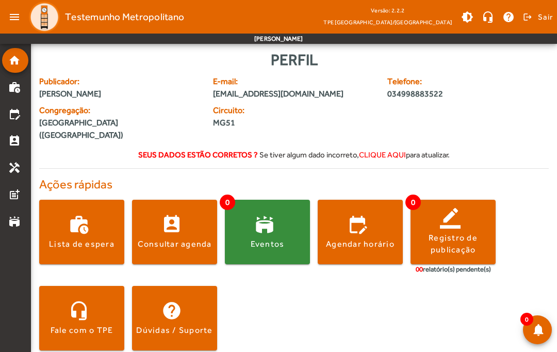
click at [184, 306] on span at bounding box center [174, 318] width 85 height 25
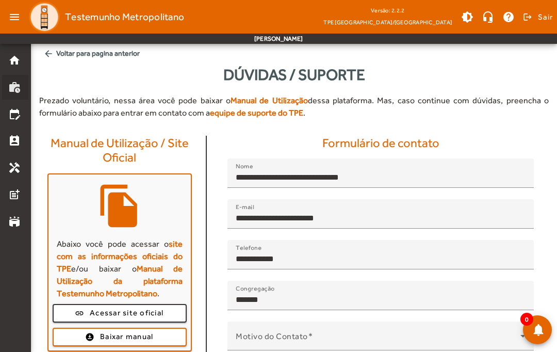
click at [18, 84] on mat-icon "work_history" at bounding box center [14, 87] width 12 height 12
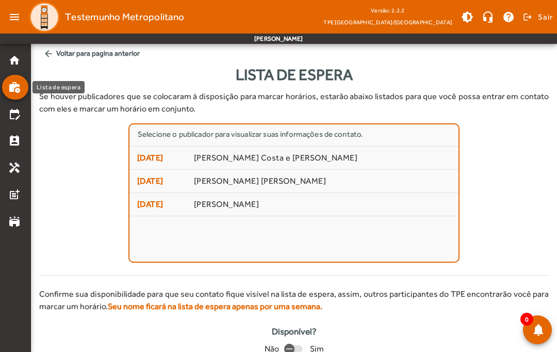
click at [9, 113] on mat-icon "edit_calendar" at bounding box center [14, 114] width 12 height 12
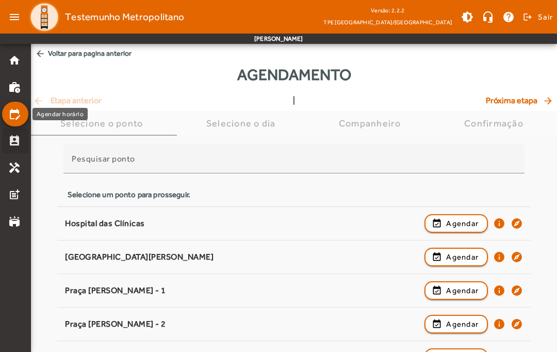
click at [10, 141] on mat-icon "perm_contact_calendar" at bounding box center [14, 141] width 12 height 12
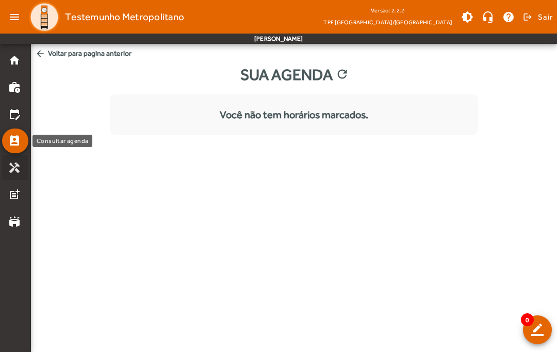
click at [9, 170] on mat-icon "handyman" at bounding box center [14, 167] width 12 height 12
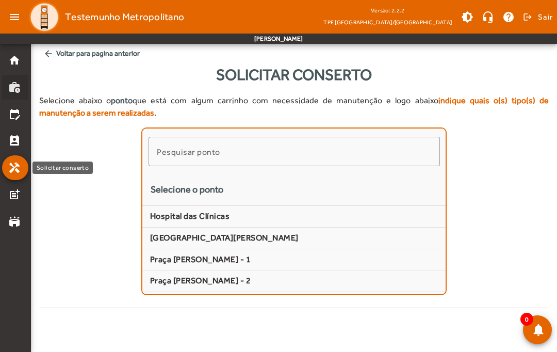
click at [22, 94] on mat-list-item "work_history" at bounding box center [15, 87] width 26 height 25
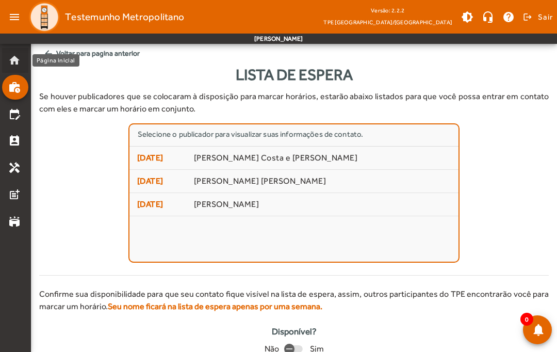
click at [18, 63] on mat-icon "home" at bounding box center [14, 60] width 12 height 12
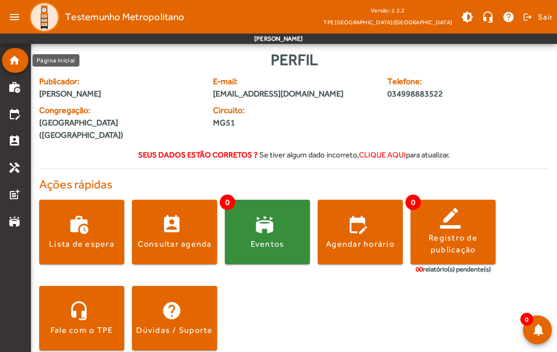
click at [369, 219] on span at bounding box center [360, 231] width 85 height 25
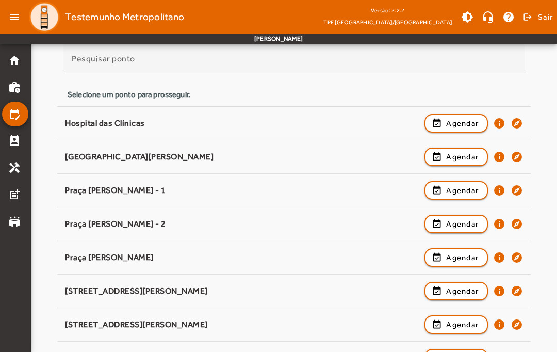
scroll to position [101, 0]
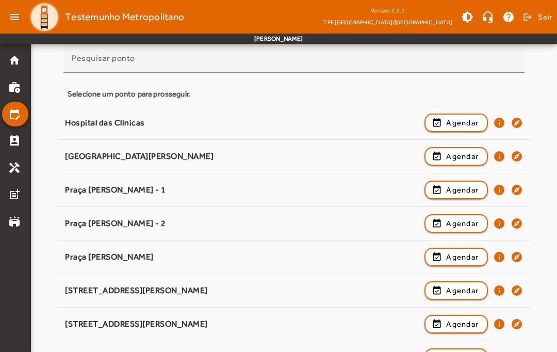
click at [498, 191] on mat-icon "info" at bounding box center [499, 190] width 12 height 12
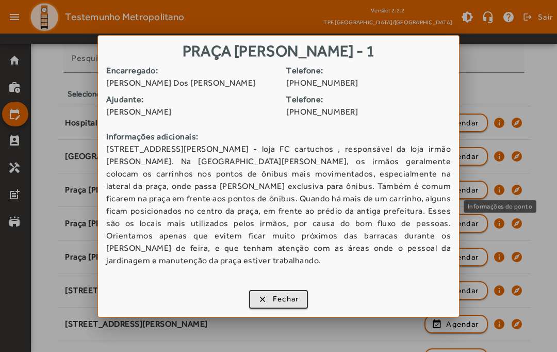
click at [287, 299] on span "button" at bounding box center [278, 299] width 57 height 25
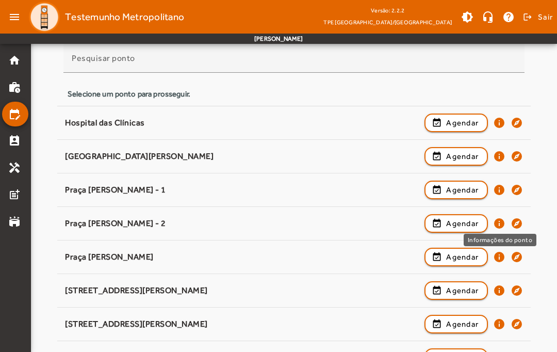
click at [501, 218] on mat-icon "info" at bounding box center [499, 223] width 12 height 12
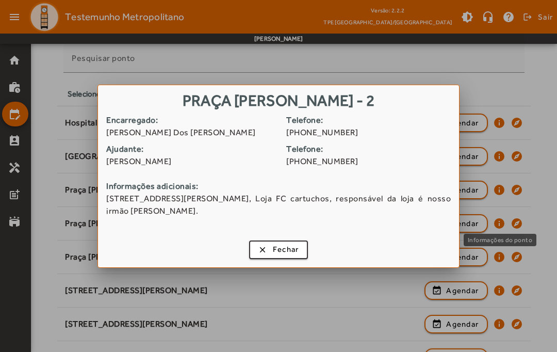
click at [485, 76] on div at bounding box center [278, 176] width 557 height 352
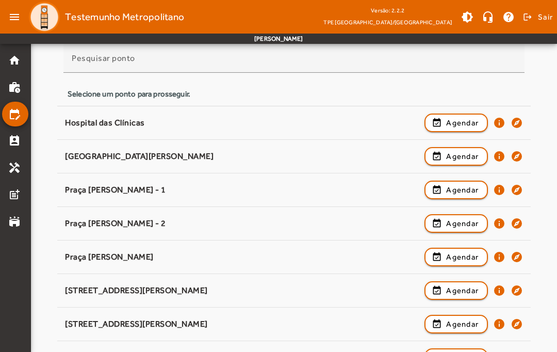
scroll to position [101, 0]
click at [499, 121] on mat-icon "info" at bounding box center [499, 123] width 12 height 12
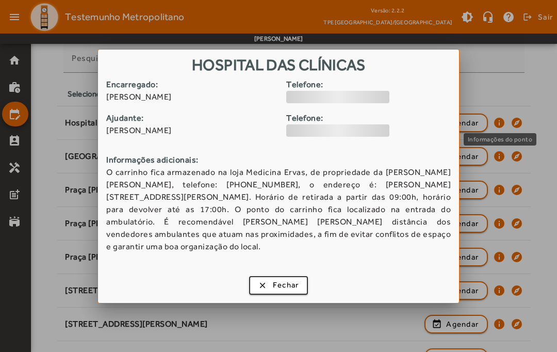
scroll to position [0, 0]
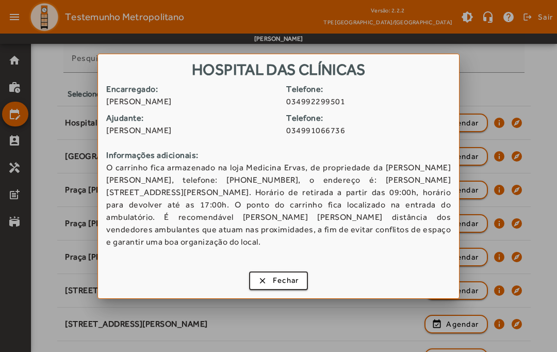
click at [520, 79] on div at bounding box center [278, 176] width 557 height 352
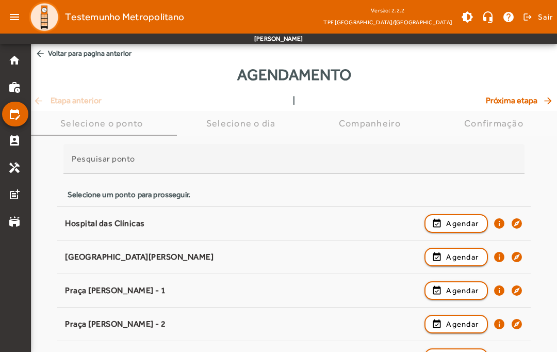
scroll to position [101, 0]
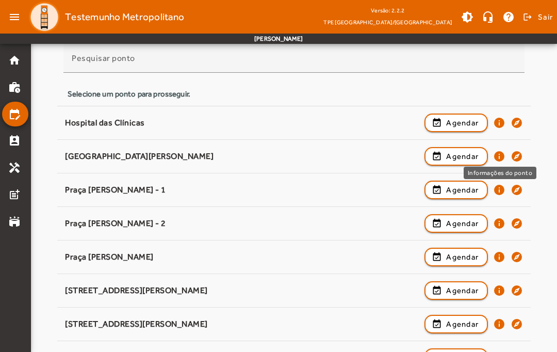
click at [504, 152] on mat-icon "info" at bounding box center [499, 156] width 12 height 12
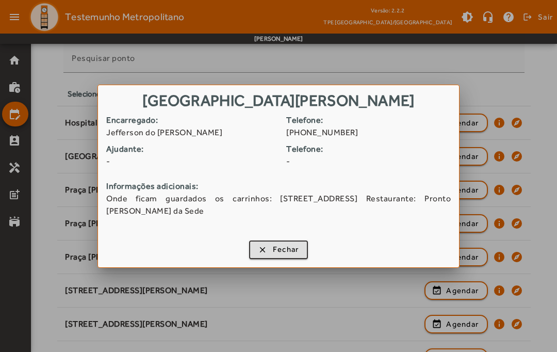
click at [523, 88] on div at bounding box center [278, 176] width 557 height 352
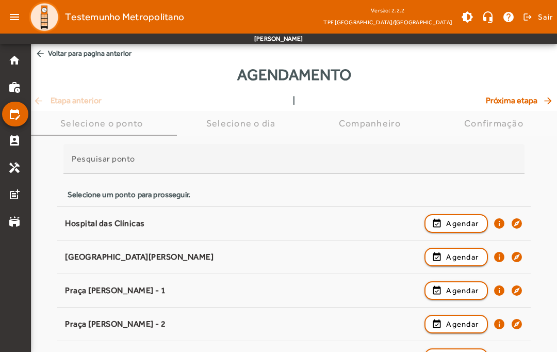
scroll to position [101, 0]
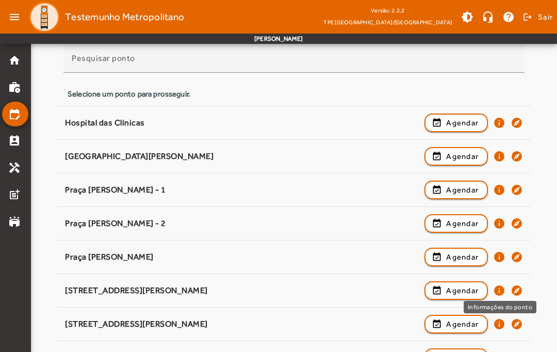
click at [499, 287] on mat-icon "info" at bounding box center [499, 290] width 12 height 12
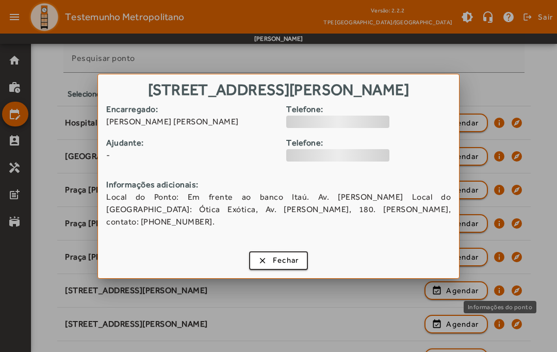
scroll to position [0, 0]
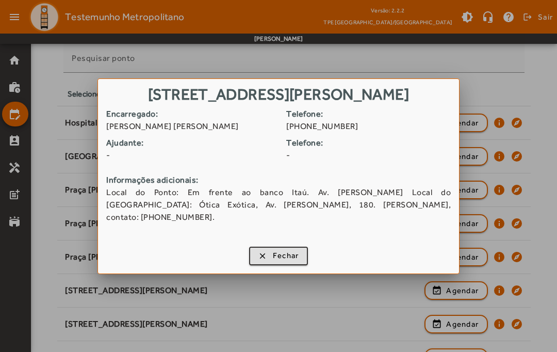
click at [512, 105] on div at bounding box center [278, 176] width 557 height 352
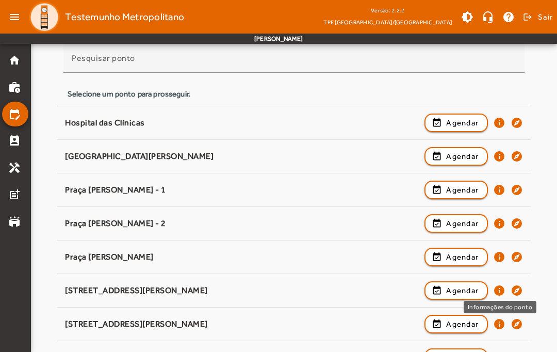
click at [498, 320] on mat-icon "info" at bounding box center [499, 324] width 12 height 12
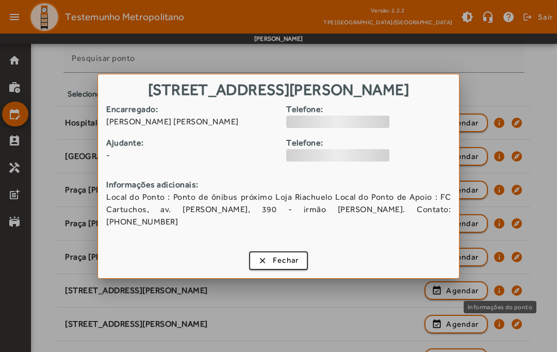
scroll to position [0, 0]
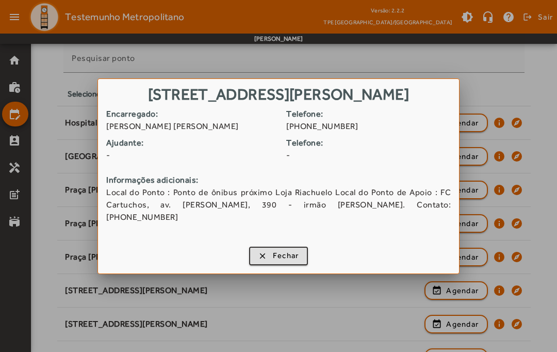
click at [529, 85] on div at bounding box center [278, 176] width 557 height 352
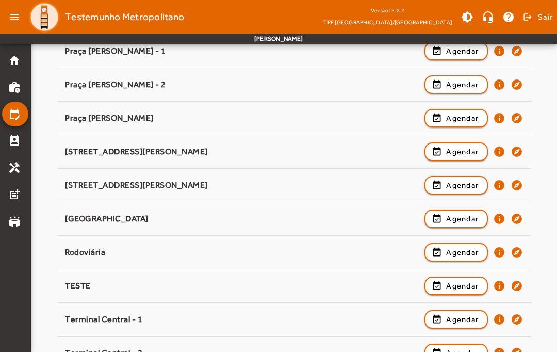
scroll to position [241, 0]
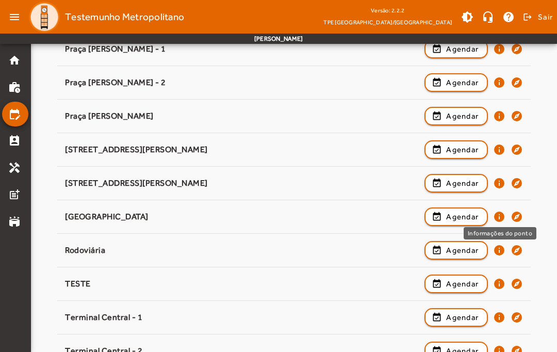
click at [501, 216] on mat-icon "info" at bounding box center [499, 216] width 12 height 12
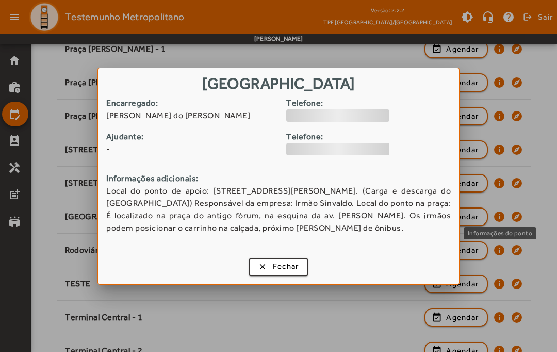
scroll to position [0, 0]
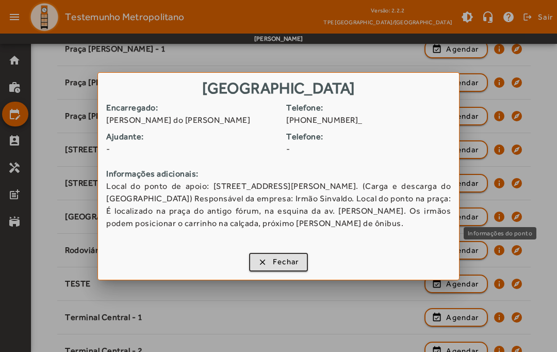
click at [515, 152] on div at bounding box center [278, 176] width 557 height 352
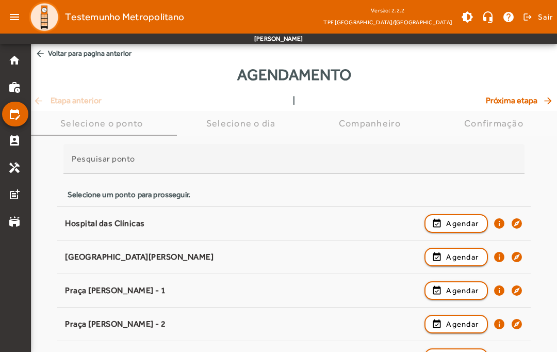
scroll to position [241, 0]
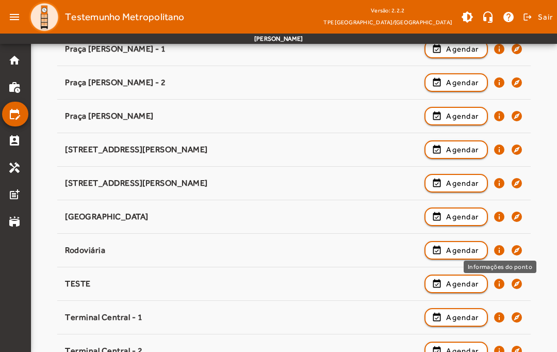
click at [502, 245] on mat-icon "info" at bounding box center [499, 250] width 12 height 12
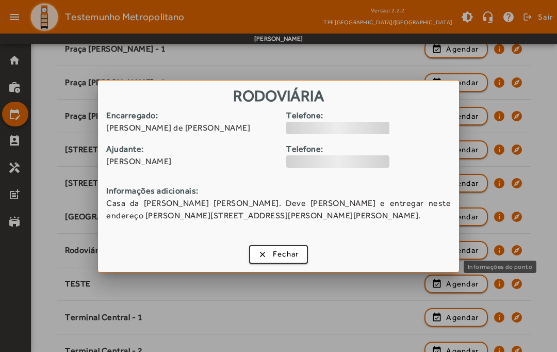
scroll to position [0, 0]
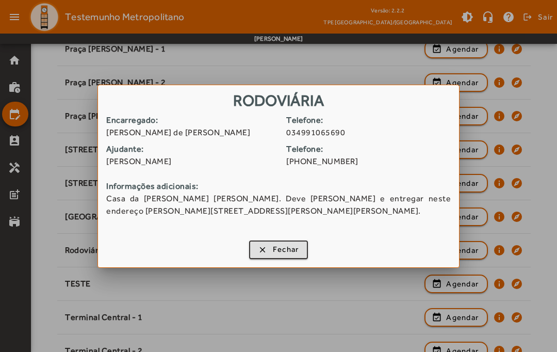
click at [527, 176] on div at bounding box center [278, 176] width 557 height 352
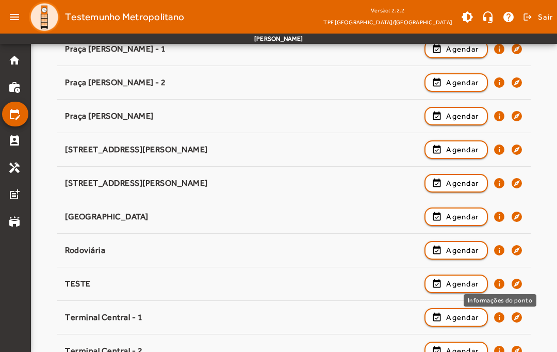
click at [497, 279] on mat-icon "info" at bounding box center [499, 283] width 12 height 12
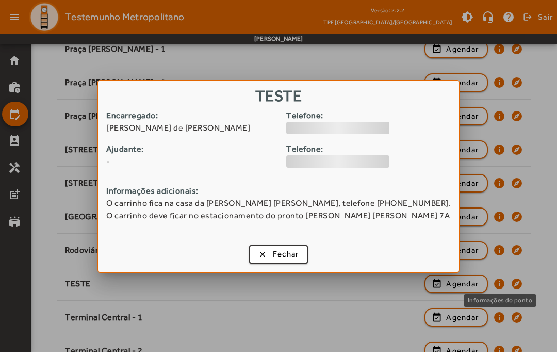
scroll to position [0, 0]
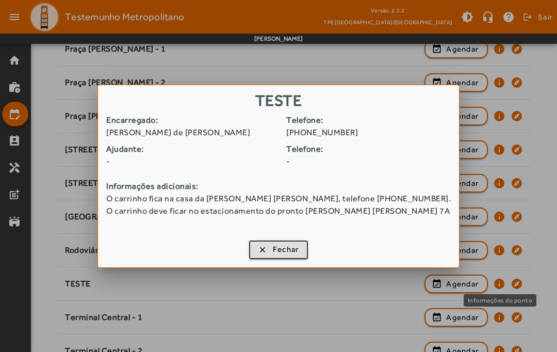
click at [524, 168] on div at bounding box center [278, 176] width 557 height 352
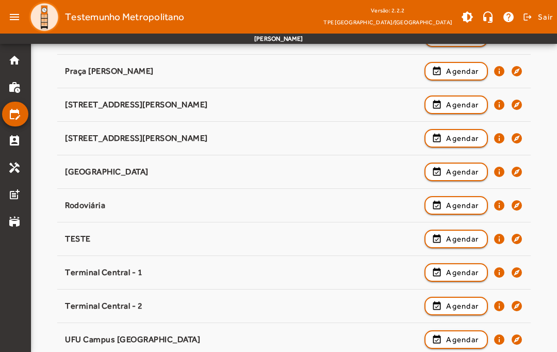
scroll to position [286, 0]
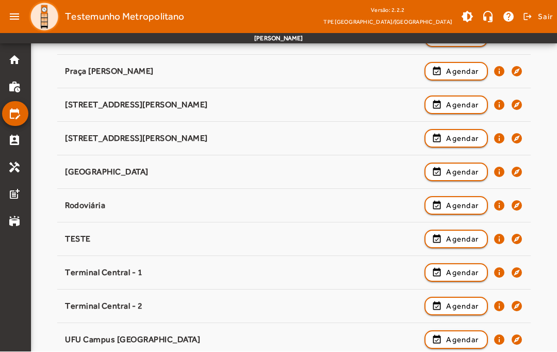
click at [503, 269] on mat-icon "info" at bounding box center [499, 273] width 12 height 12
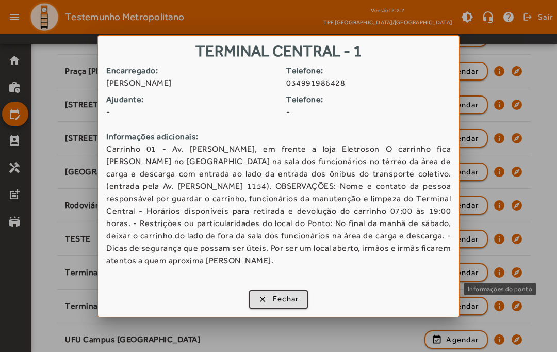
click at [524, 193] on div at bounding box center [278, 176] width 557 height 352
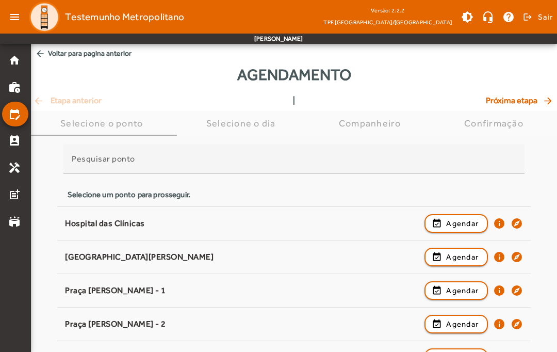
scroll to position [286, 0]
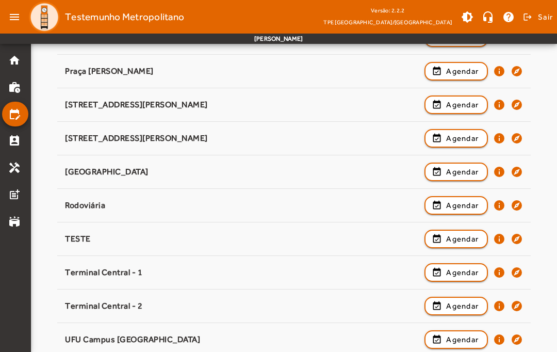
click at [501, 303] on mat-icon "info" at bounding box center [499, 306] width 12 height 12
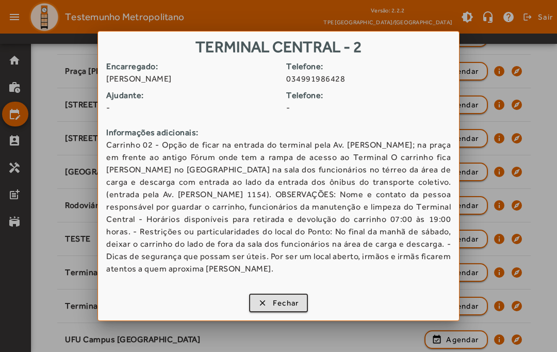
click at [516, 192] on div at bounding box center [278, 176] width 557 height 352
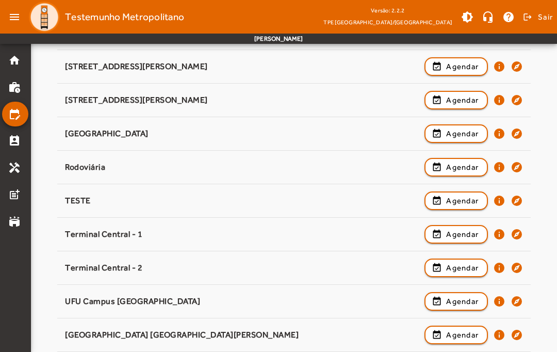
scroll to position [324, 0]
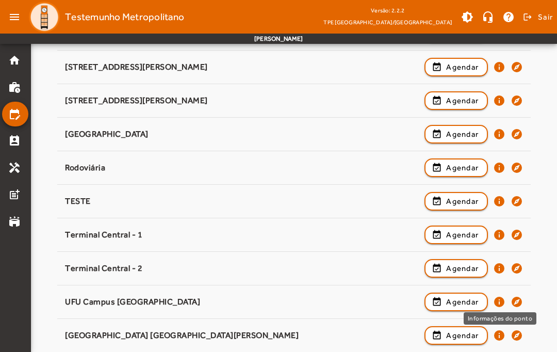
click at [497, 300] on mat-icon "info" at bounding box center [499, 301] width 12 height 12
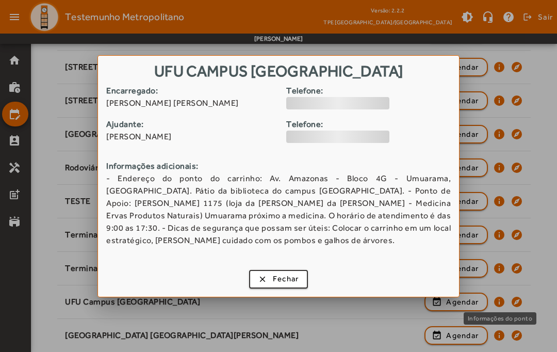
scroll to position [0, 0]
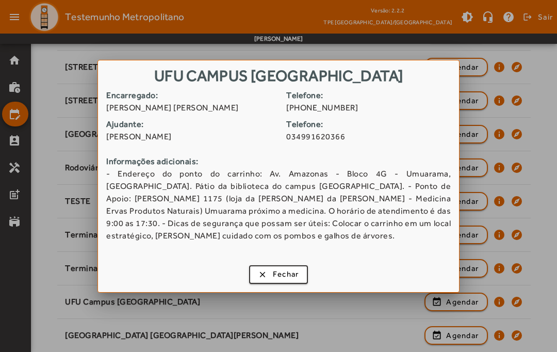
click at [521, 207] on div at bounding box center [278, 176] width 557 height 352
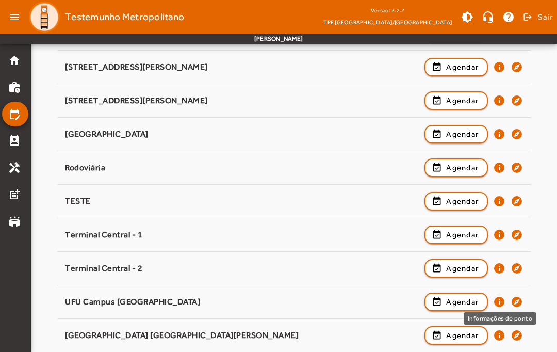
click at [498, 340] on mat-icon "info" at bounding box center [499, 335] width 12 height 12
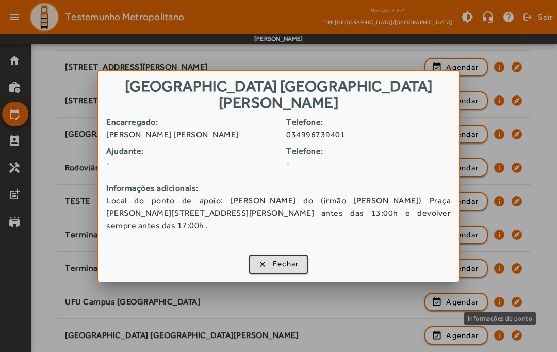
click at [528, 211] on div at bounding box center [278, 176] width 557 height 352
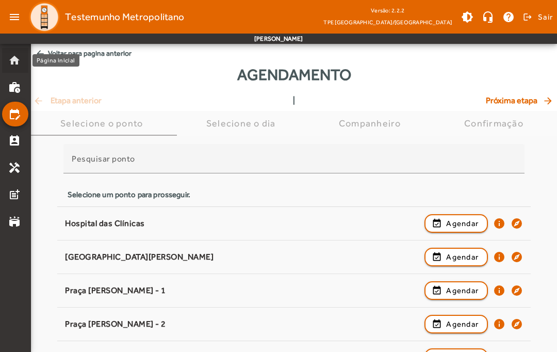
click at [15, 54] on mat-icon "home" at bounding box center [14, 60] width 12 height 12
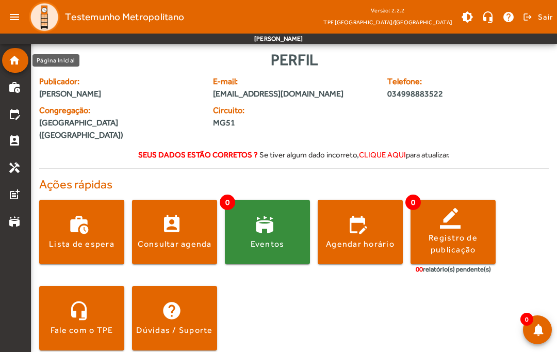
click at [82, 221] on span at bounding box center [81, 231] width 85 height 25
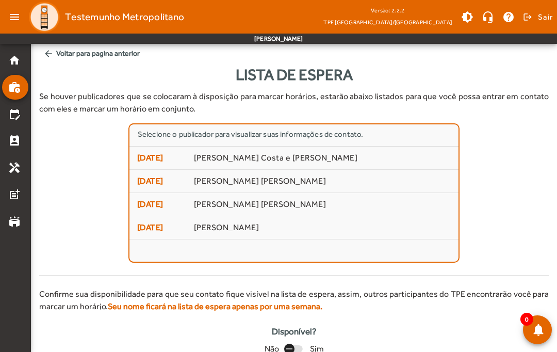
click at [295, 349] on div "button" at bounding box center [289, 348] width 25 height 25
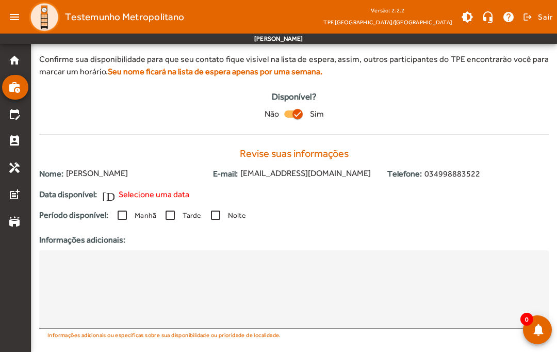
scroll to position [266, 0]
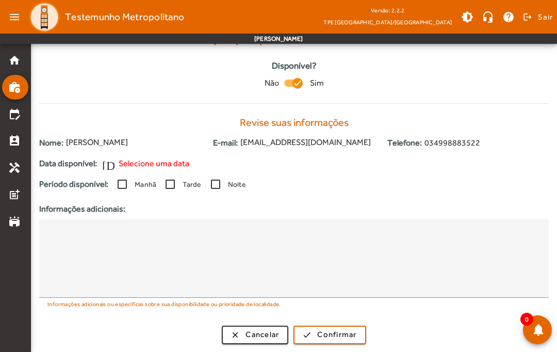
click at [157, 168] on span "Selecione uma data" at bounding box center [154, 163] width 71 height 12
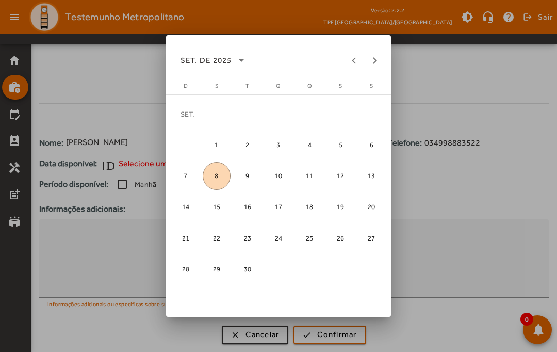
click at [485, 137] on div at bounding box center [278, 176] width 557 height 352
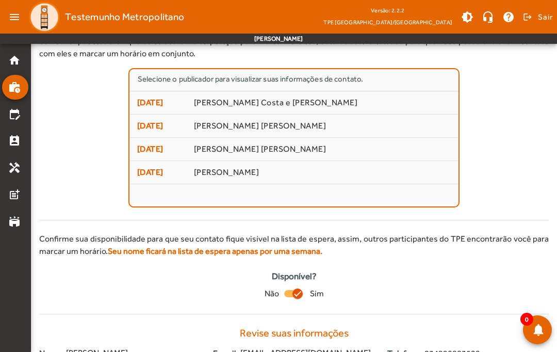
click at [300, 292] on icon "button" at bounding box center [297, 293] width 9 height 9
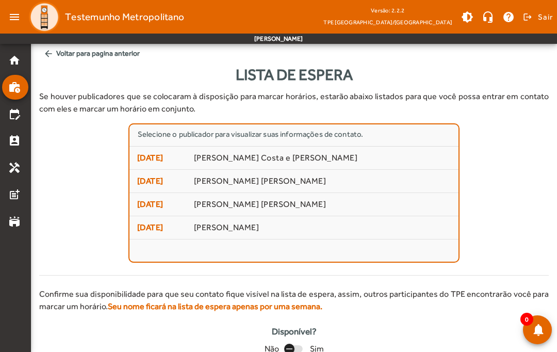
click at [296, 347] on div "button" at bounding box center [289, 348] width 25 height 25
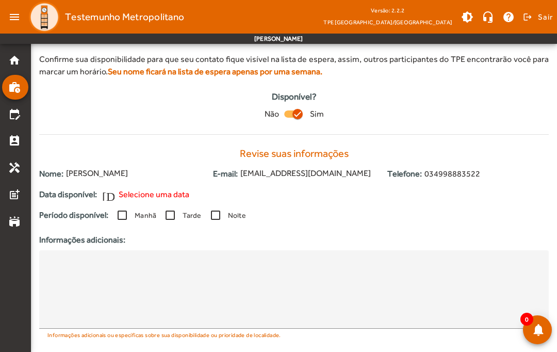
scroll to position [266, 0]
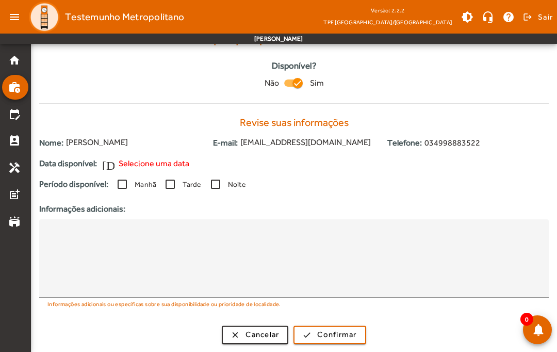
click at [165, 163] on span "Selecione uma data" at bounding box center [154, 163] width 71 height 12
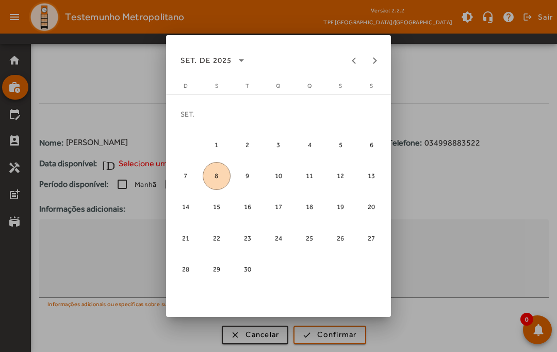
click at [244, 175] on span "9" at bounding box center [248, 176] width 28 height 28
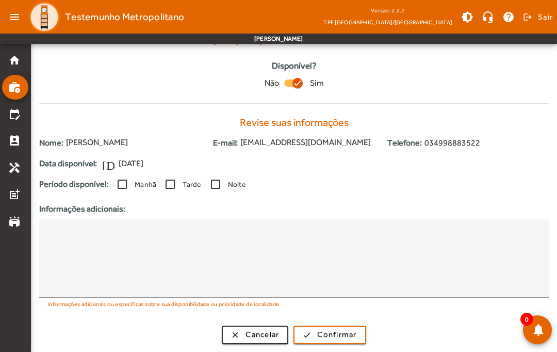
click at [292, 82] on div "button" at bounding box center [297, 83] width 10 height 10
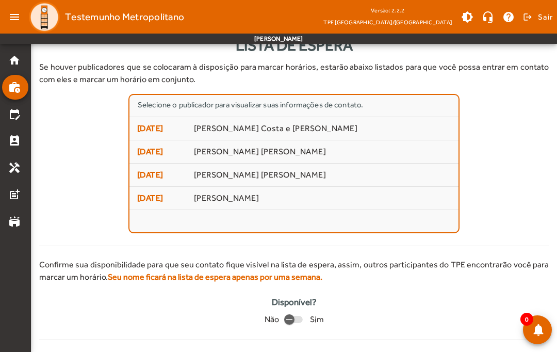
click at [272, 198] on span "[PERSON_NAME]" at bounding box center [322, 198] width 257 height 11
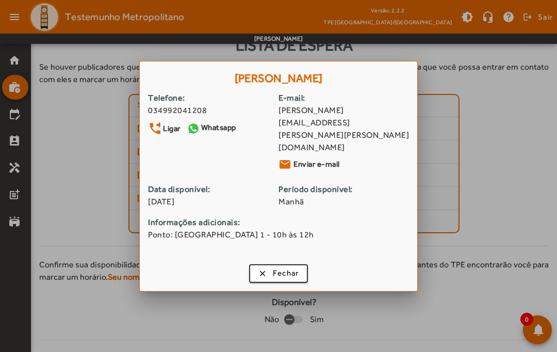
scroll to position [0, 0]
click at [507, 143] on div at bounding box center [278, 176] width 557 height 352
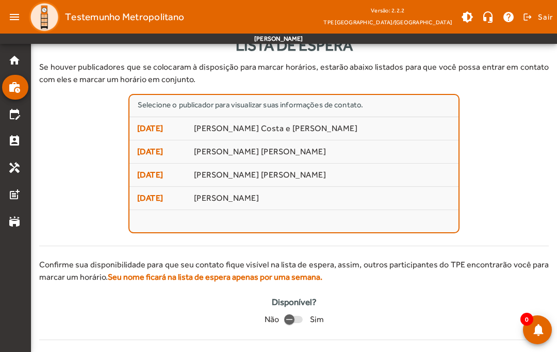
click at [466, 16] on span at bounding box center [467, 17] width 25 height 25
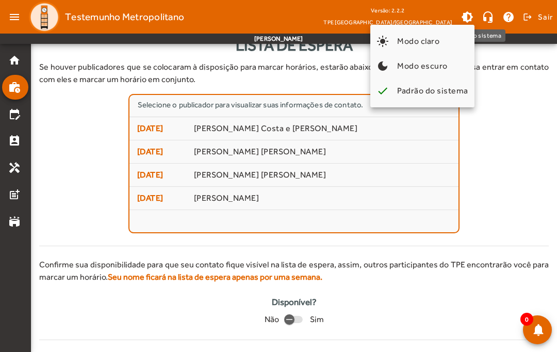
click at [446, 64] on span "Modo escuro" at bounding box center [422, 66] width 51 height 10
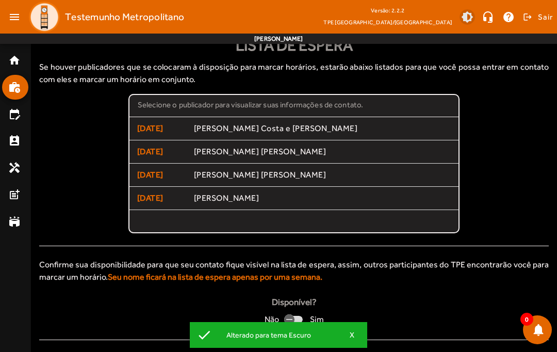
click at [466, 17] on span at bounding box center [467, 17] width 25 height 25
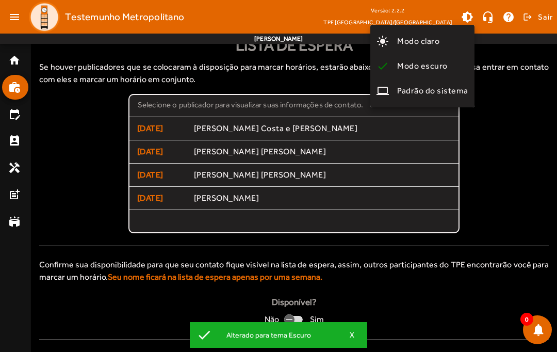
click at [441, 39] on button "light_mode Modo claro" at bounding box center [422, 41] width 104 height 25
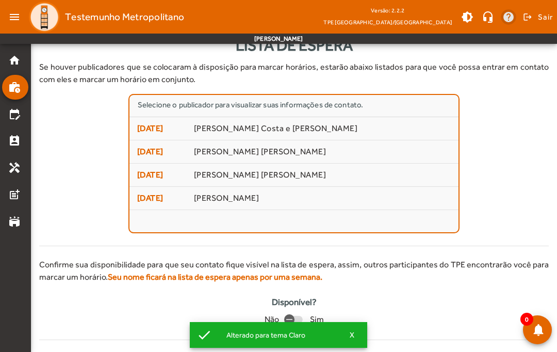
click at [509, 15] on span at bounding box center [508, 17] width 25 height 25
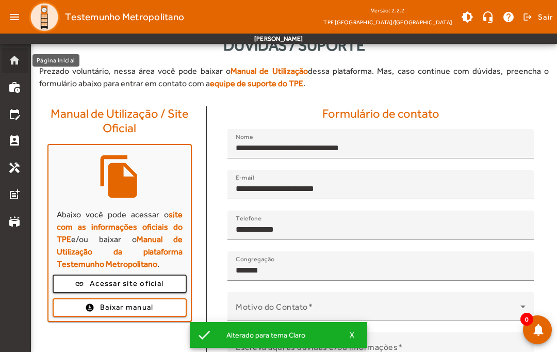
click at [19, 56] on mat-icon "home" at bounding box center [14, 60] width 12 height 12
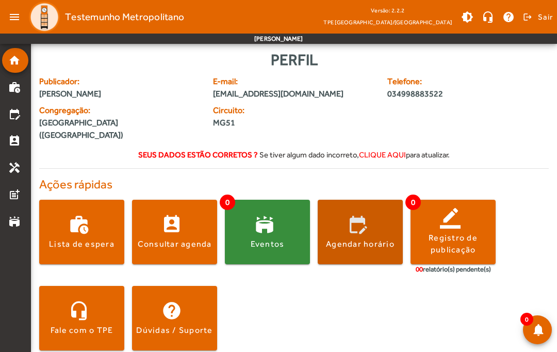
click at [366, 219] on span at bounding box center [360, 231] width 85 height 25
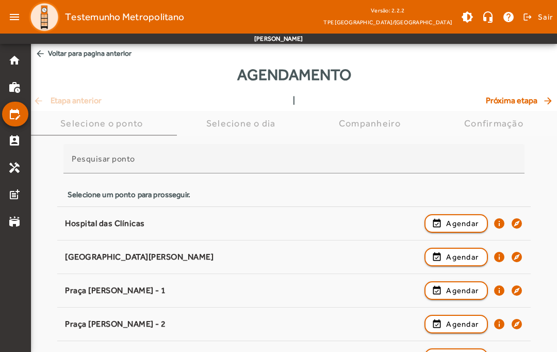
click at [252, 157] on input "Pesquisar ponto" at bounding box center [294, 163] width 445 height 12
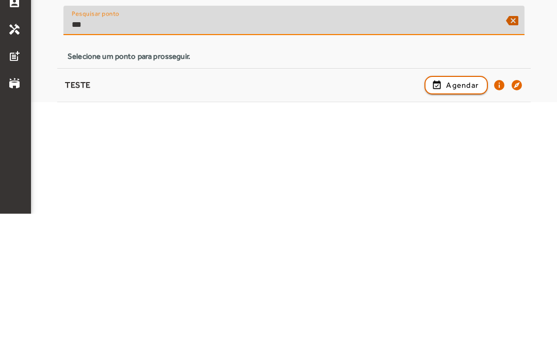
type input "***"
click at [464, 217] on span "Agendar" at bounding box center [462, 223] width 32 height 12
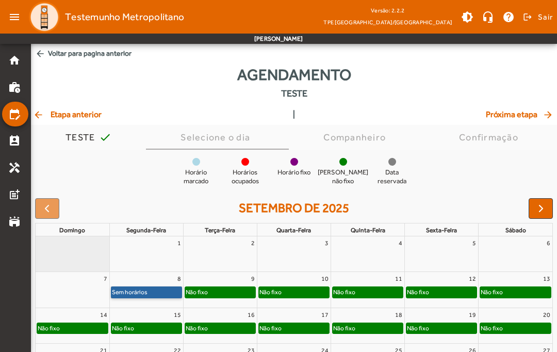
click at [142, 292] on link "Sem horários" at bounding box center [146, 291] width 71 height 11
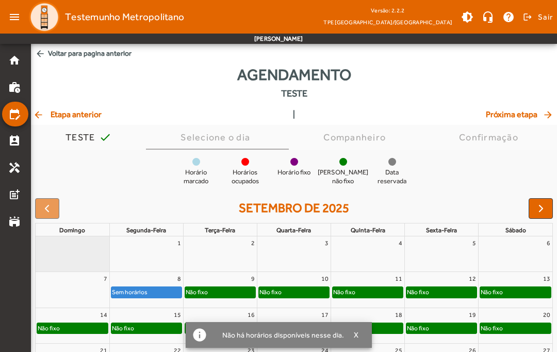
click at [11, 58] on mat-icon "home" at bounding box center [14, 60] width 12 height 12
